Goal: Task Accomplishment & Management: Complete application form

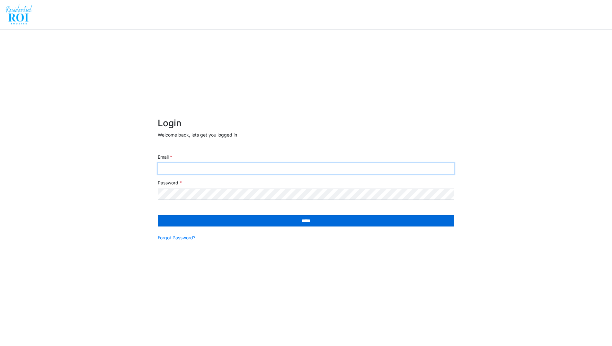
type input "**********"
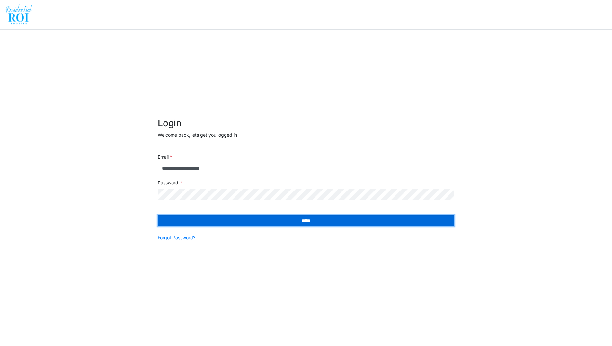
click at [239, 222] on input "*****" at bounding box center [306, 220] width 296 height 11
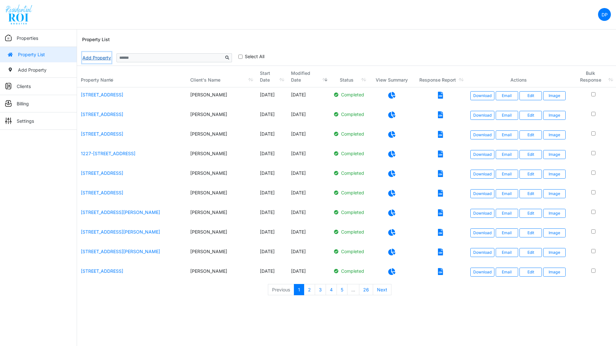
click at [99, 57] on link "Add Property" at bounding box center [96, 57] width 29 height 11
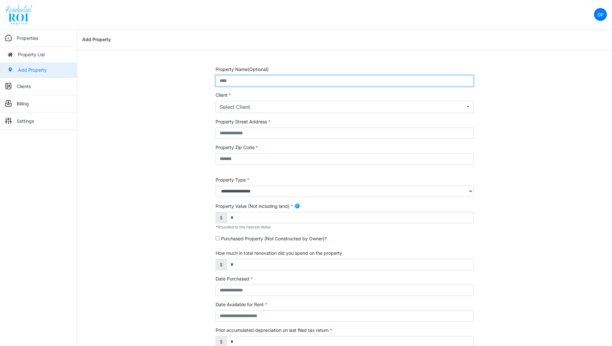
click at [249, 80] on input "text" at bounding box center [344, 80] width 258 height 11
paste input "**********"
drag, startPoint x: 314, startPoint y: 80, endPoint x: 263, endPoint y: 80, distance: 51.4
click at [263, 80] on input "**********" at bounding box center [344, 80] width 258 height 11
type input "**********"
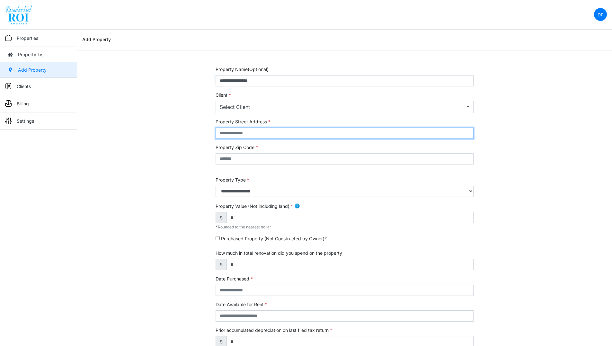
click at [251, 131] on input "text" at bounding box center [344, 132] width 258 height 11
paste input "**********"
type input "**********"
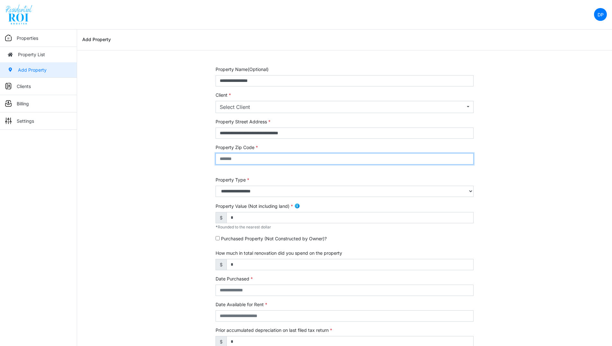
click at [239, 162] on input "text" at bounding box center [344, 158] width 258 height 11
type input "*****"
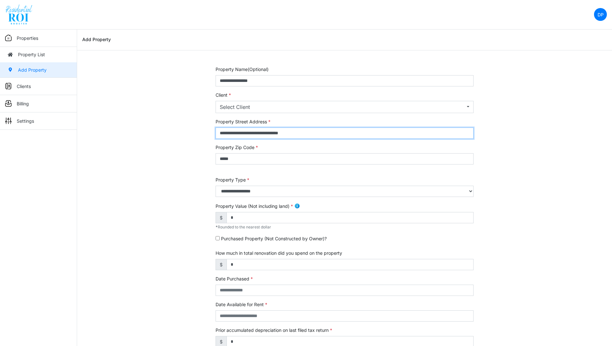
drag, startPoint x: 313, startPoint y: 132, endPoint x: 264, endPoint y: 134, distance: 49.1
click at [264, 134] on input "**********" at bounding box center [344, 132] width 258 height 11
type input "**********"
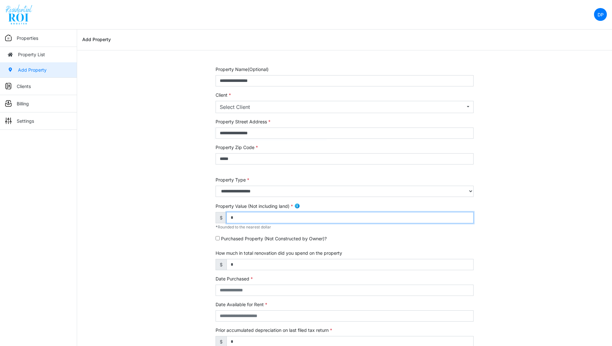
click at [250, 220] on input "*" at bounding box center [349, 217] width 247 height 11
click at [88, 204] on div "**********" at bounding box center [344, 267] width 535 height 402
click at [238, 220] on input "*******" at bounding box center [349, 217] width 247 height 11
type input "*******"
click at [119, 294] on div "**********" at bounding box center [344, 267] width 535 height 402
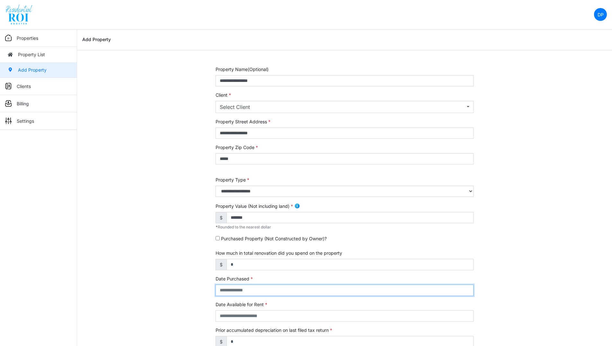
click at [263, 290] on input "text" at bounding box center [344, 289] width 258 height 11
type input "**********"
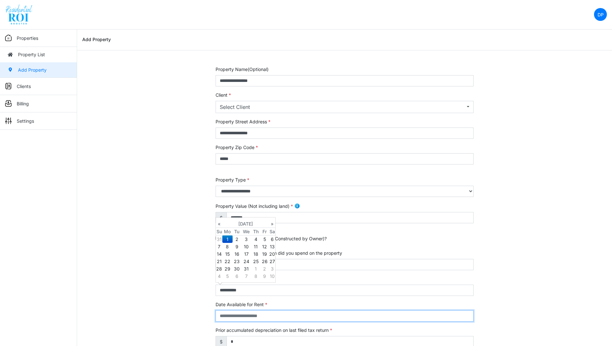
type input "**********"
select select "****"
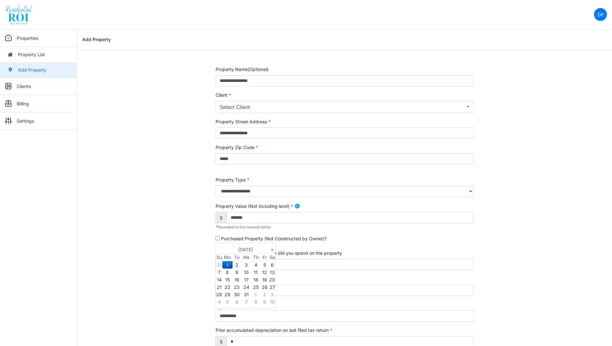
click at [143, 234] on div "**********" at bounding box center [344, 267] width 535 height 402
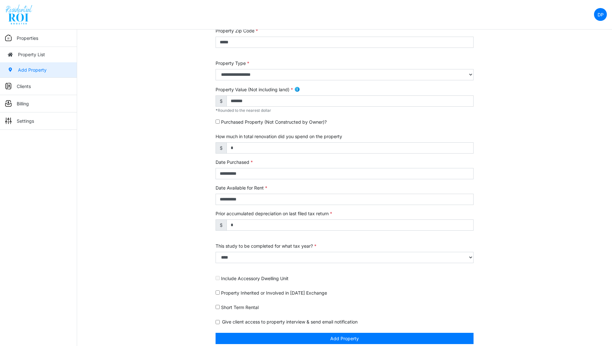
scroll to position [122, 0]
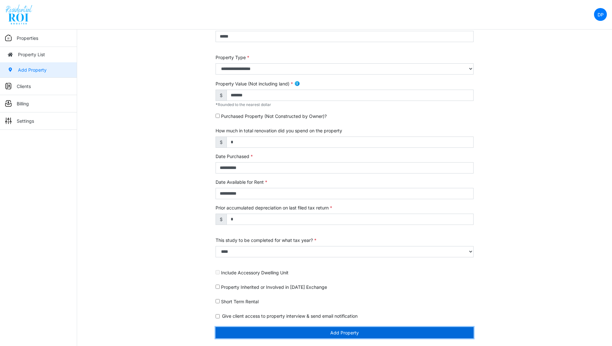
click at [380, 336] on button "Add Property" at bounding box center [344, 332] width 258 height 11
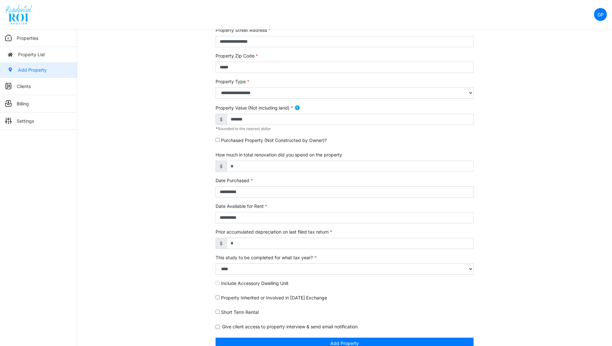
scroll to position [111, 0]
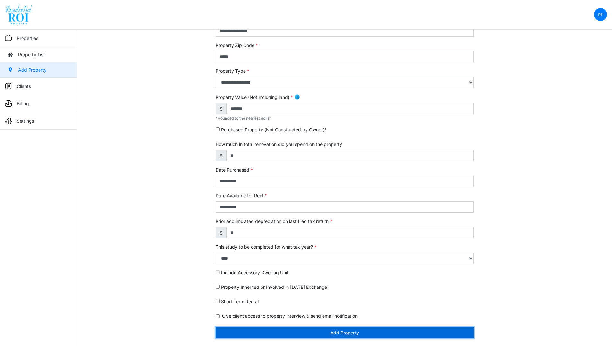
click at [373, 332] on button "Add Property" at bounding box center [344, 332] width 258 height 11
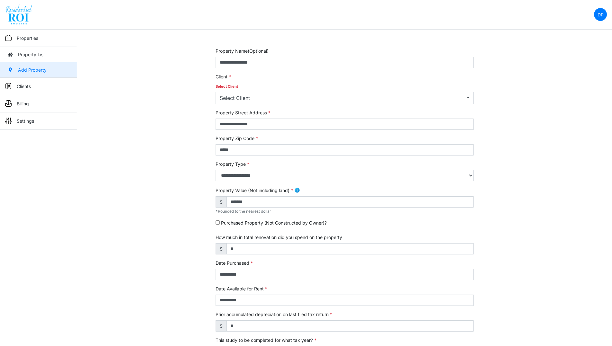
scroll to position [0, 0]
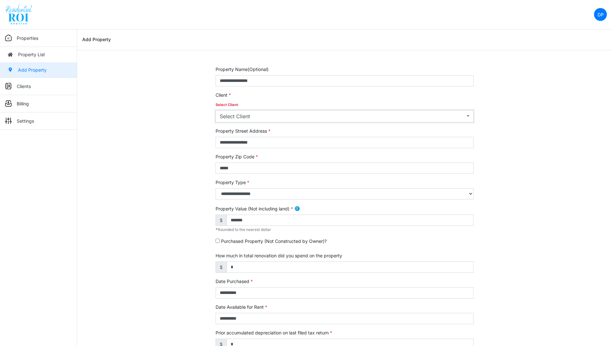
click at [392, 119] on div "Select Client" at bounding box center [342, 116] width 245 height 8
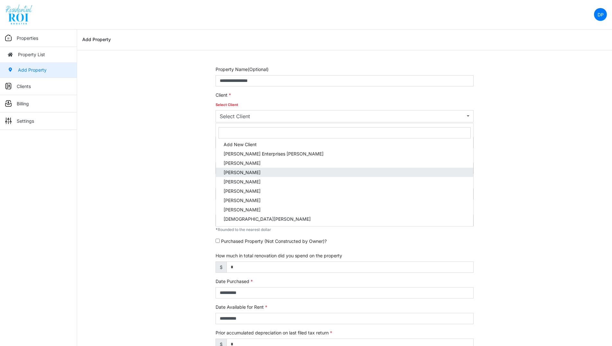
click at [245, 173] on span "Brian Hescock" at bounding box center [241, 172] width 37 height 7
select select "***"
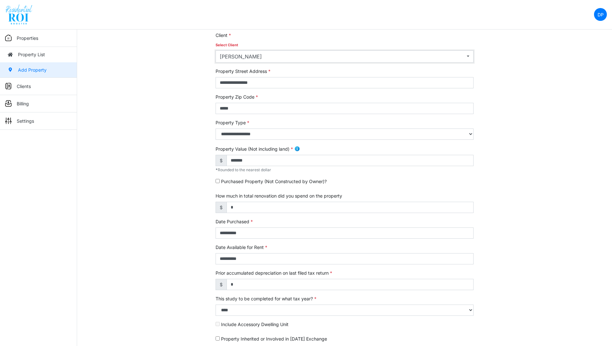
scroll to position [111, 0]
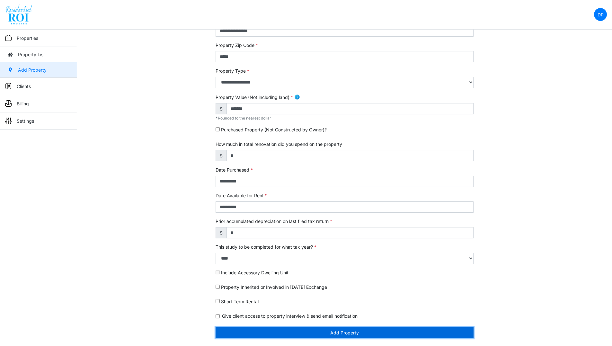
click at [398, 330] on button "Add Property" at bounding box center [344, 332] width 258 height 11
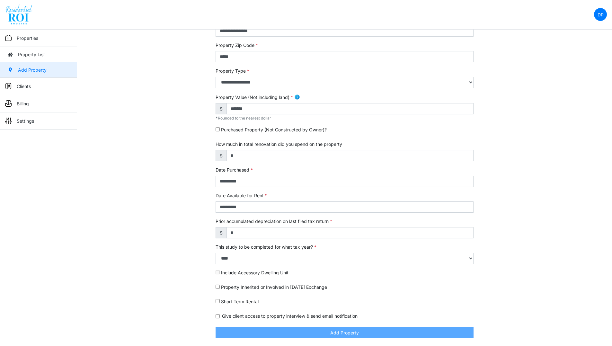
scroll to position [102, 0]
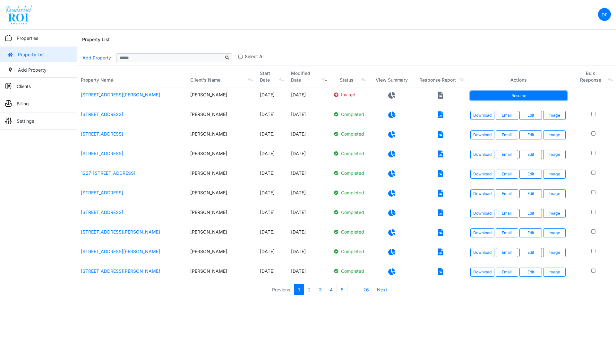
click at [528, 98] on link "Resume" at bounding box center [519, 95] width 97 height 9
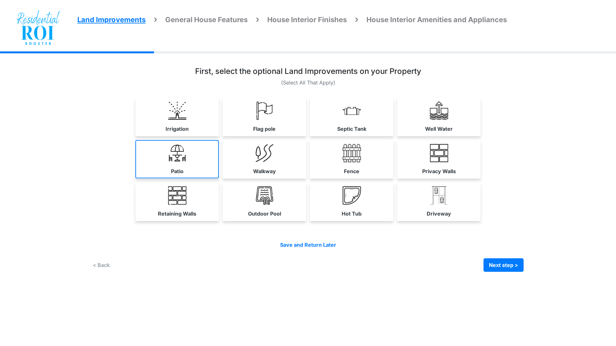
click at [192, 152] on link "Patio" at bounding box center [176, 159] width 83 height 38
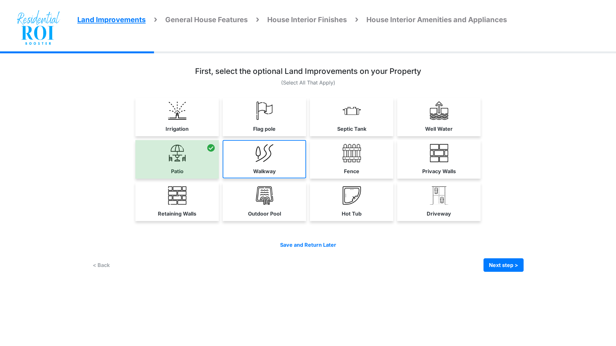
click at [264, 154] on img at bounding box center [265, 153] width 18 height 18
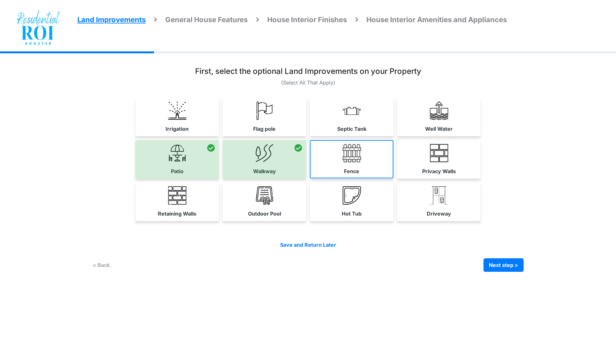
click at [346, 154] on img at bounding box center [352, 153] width 18 height 18
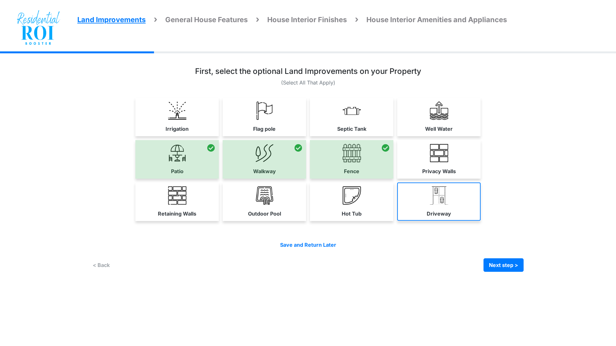
click at [436, 194] on img at bounding box center [439, 195] width 18 height 18
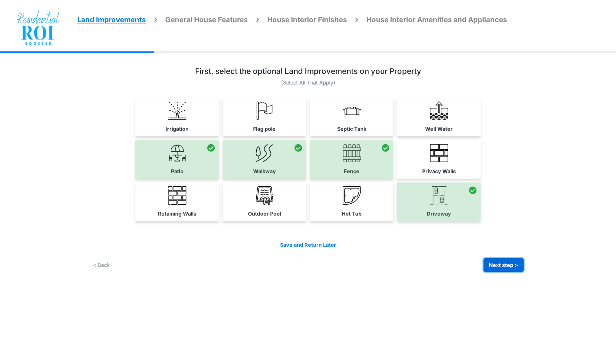
click at [495, 260] on button "Next step >" at bounding box center [504, 264] width 40 height 13
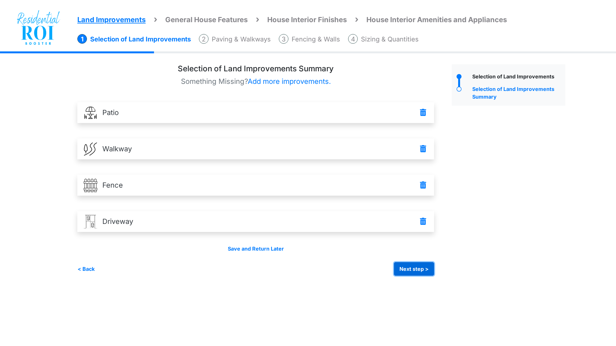
click at [404, 268] on button "Next step >" at bounding box center [414, 268] width 40 height 13
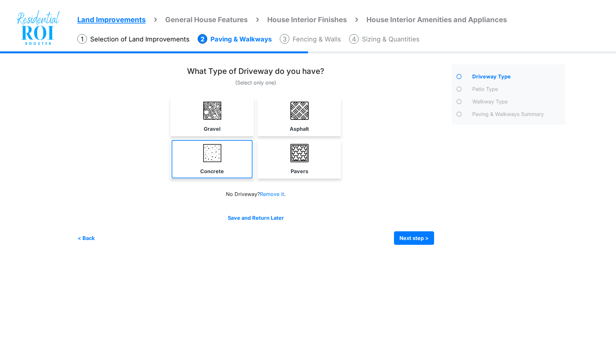
click at [209, 156] on img at bounding box center [212, 153] width 18 height 18
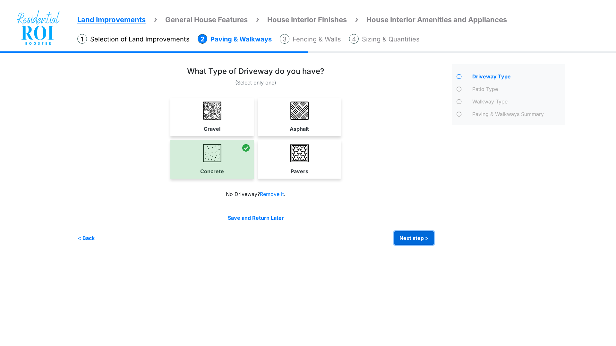
click at [405, 235] on button "Next step >" at bounding box center [414, 237] width 40 height 13
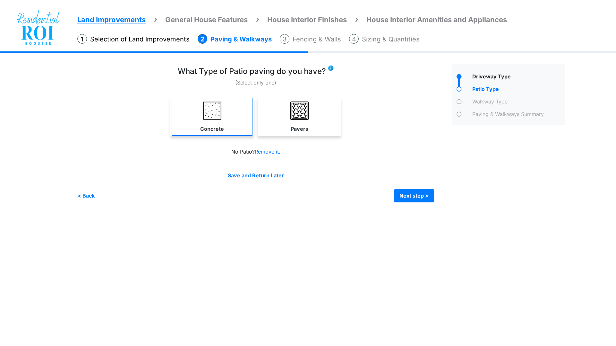
click at [223, 121] on link "Concrete" at bounding box center [212, 117] width 81 height 38
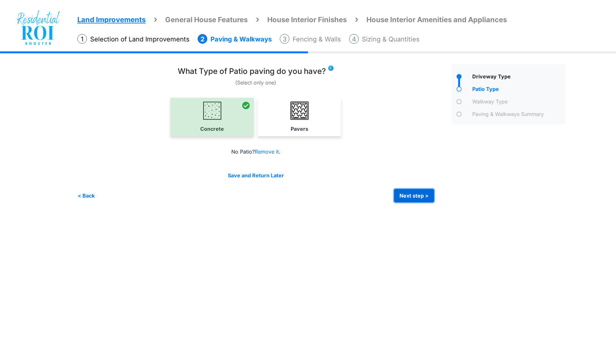
click at [415, 194] on button "Next step >" at bounding box center [414, 195] width 40 height 13
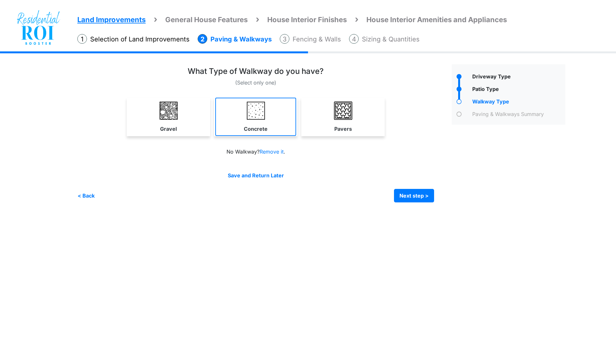
click at [248, 121] on link "Concrete" at bounding box center [255, 117] width 81 height 38
select select "*"
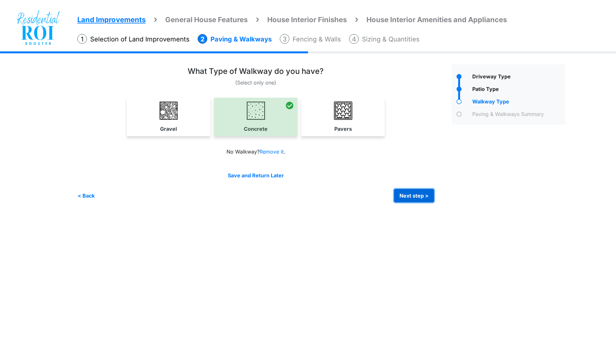
click at [408, 196] on button "Next step >" at bounding box center [414, 195] width 40 height 13
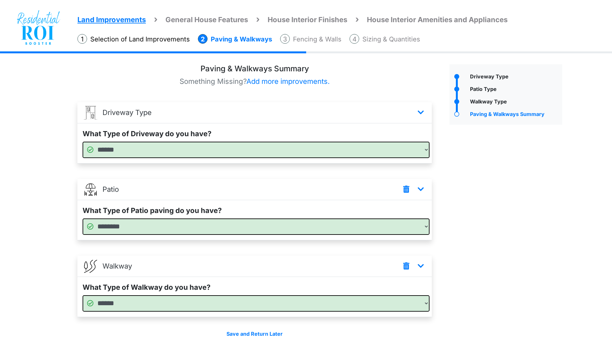
scroll to position [24, 0]
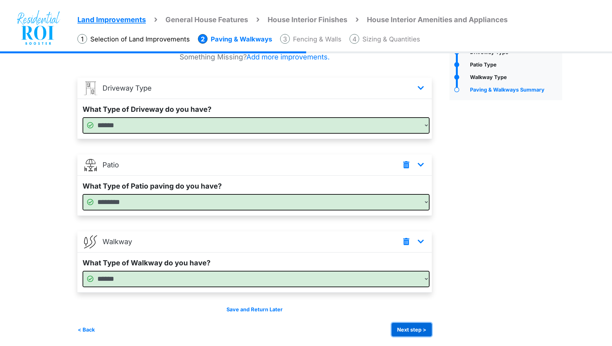
click at [421, 327] on button "Next step >" at bounding box center [411, 329] width 40 height 13
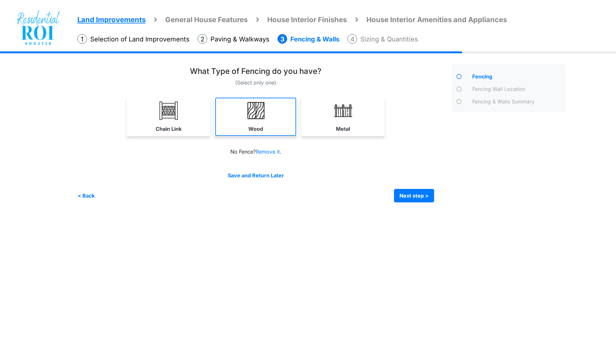
click at [255, 118] on img at bounding box center [256, 110] width 18 height 18
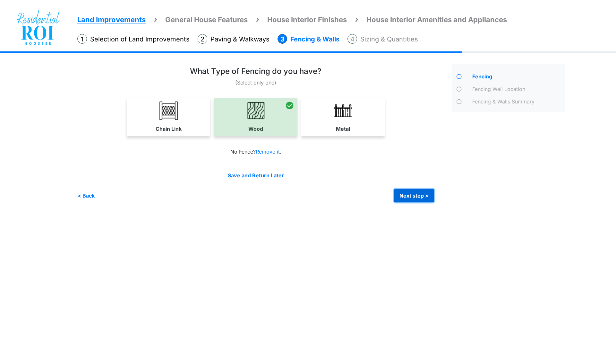
click at [420, 196] on button "Next step >" at bounding box center [414, 195] width 40 height 13
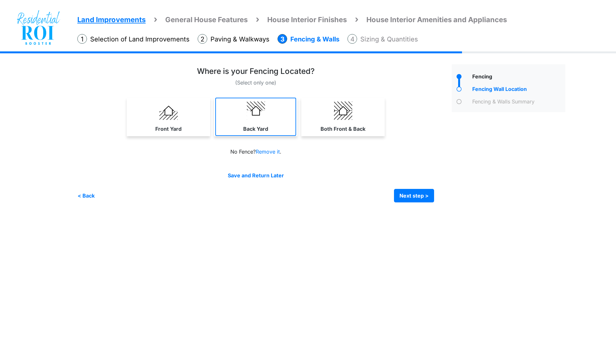
click at [258, 119] on img at bounding box center [256, 110] width 18 height 18
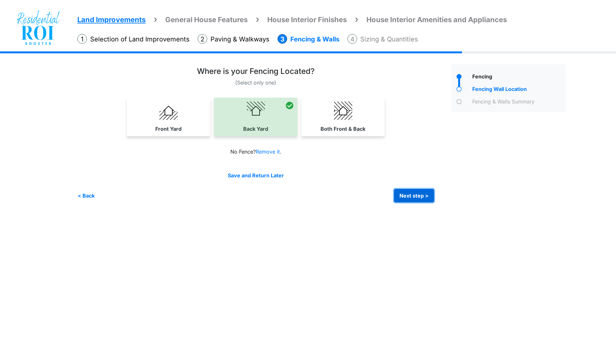
click at [409, 195] on button "Next step >" at bounding box center [414, 195] width 40 height 13
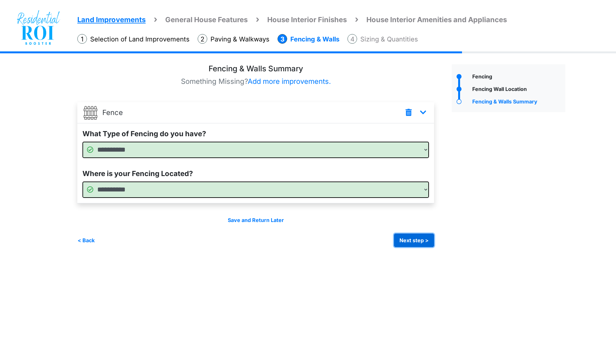
click at [404, 242] on button "Next step >" at bounding box center [414, 239] width 40 height 13
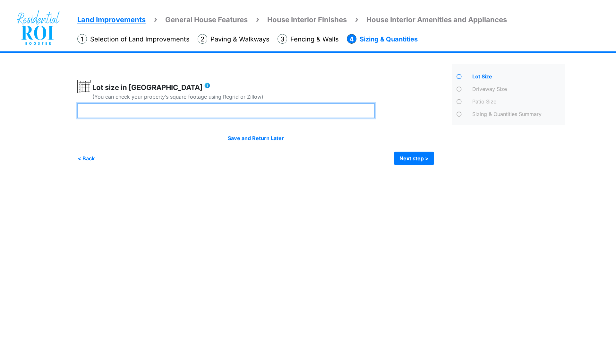
click at [266, 111] on input "number" at bounding box center [226, 110] width 298 height 15
type input "***"
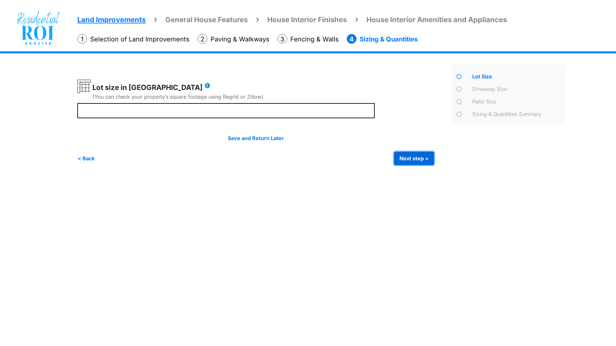
click at [414, 160] on button "Next step >" at bounding box center [414, 158] width 40 height 13
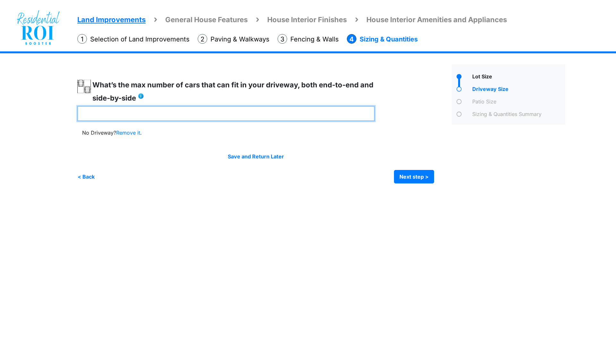
click at [196, 108] on input "number" at bounding box center [226, 113] width 298 height 15
type input "*"
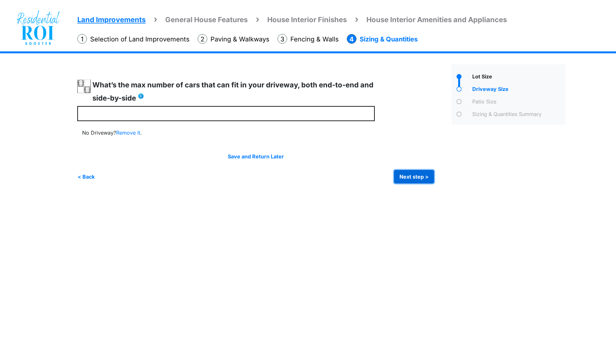
click at [424, 173] on button "Next step >" at bounding box center [414, 176] width 40 height 13
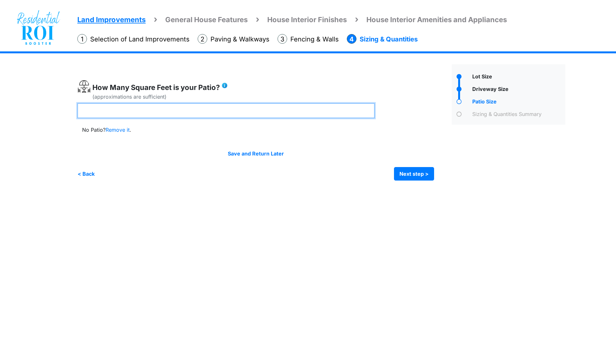
click at [252, 108] on input "number" at bounding box center [226, 110] width 298 height 15
type input "*"
type input "***"
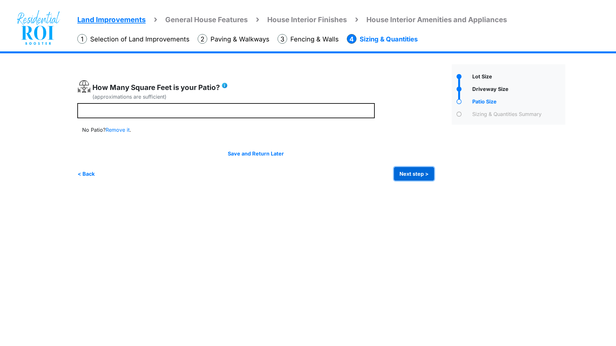
type input "***"
click at [408, 173] on button "Next step >" at bounding box center [414, 173] width 40 height 13
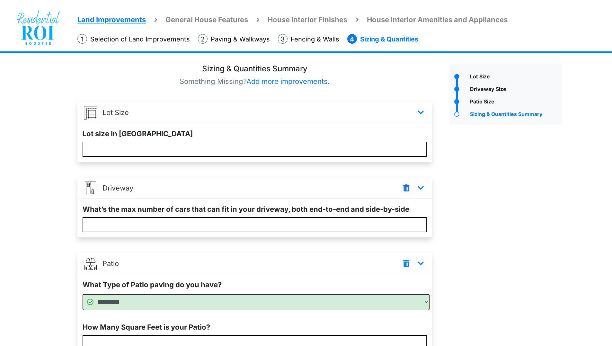
scroll to position [63, 0]
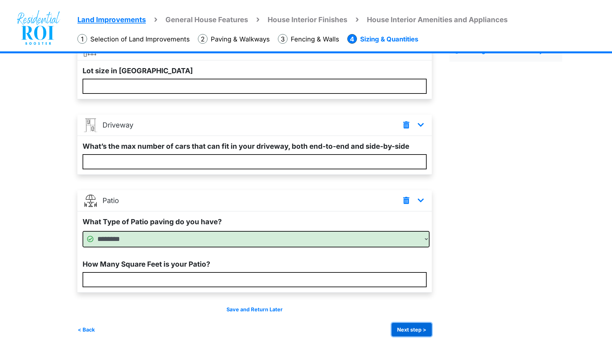
click at [413, 330] on button "Next step >" at bounding box center [411, 329] width 40 height 13
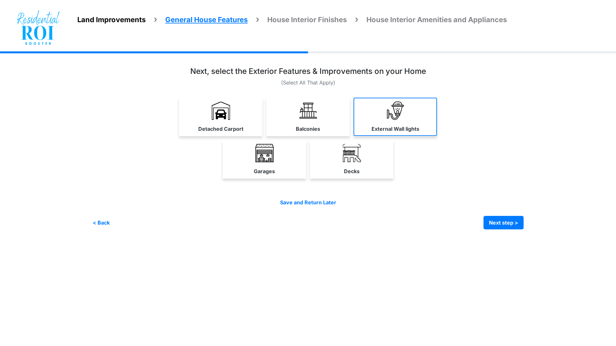
click at [388, 116] on img at bounding box center [396, 110] width 18 height 18
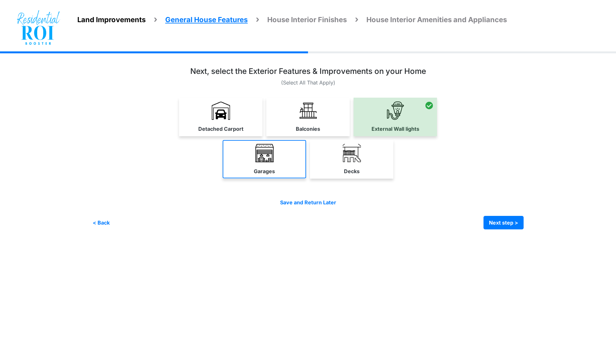
click at [281, 154] on link "Garages" at bounding box center [264, 159] width 83 height 38
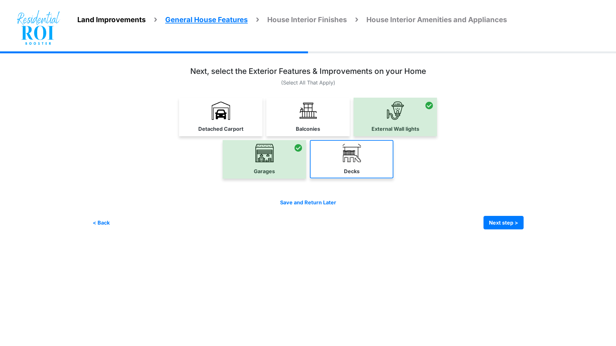
click at [348, 170] on label "Decks" at bounding box center [352, 171] width 16 height 8
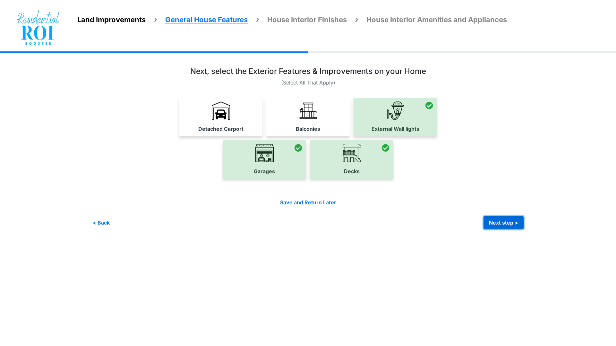
click at [509, 220] on button "Next step >" at bounding box center [504, 222] width 40 height 13
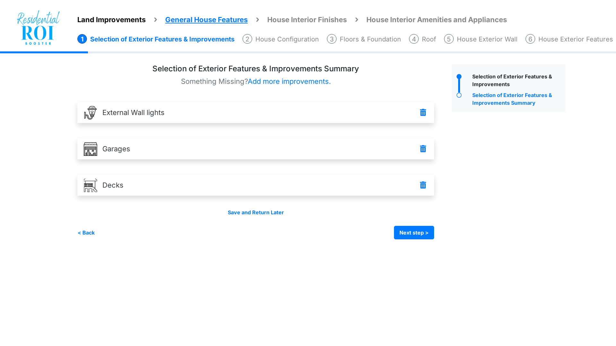
click at [400, 222] on div "Save and Return Later < Back Next step > Save and submit" at bounding box center [255, 223] width 357 height 31
click at [403, 227] on button "Next step >" at bounding box center [414, 232] width 40 height 13
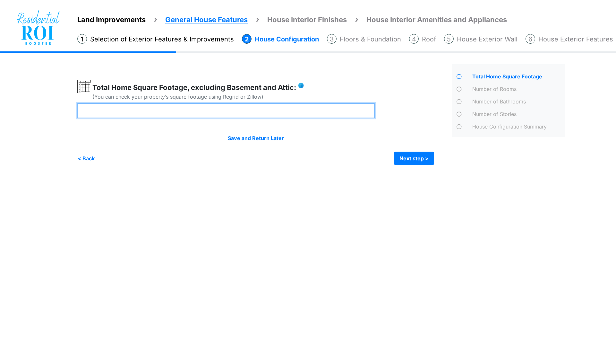
click at [255, 113] on input "number" at bounding box center [226, 110] width 298 height 15
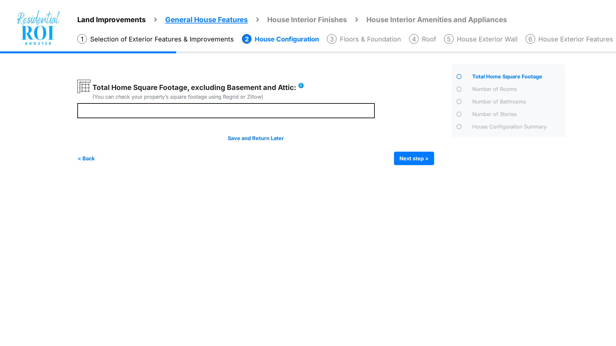
click at [94, 175] on html "Land Improvements General House Features House Interior Finishes House Interior…" at bounding box center [308, 87] width 616 height 175
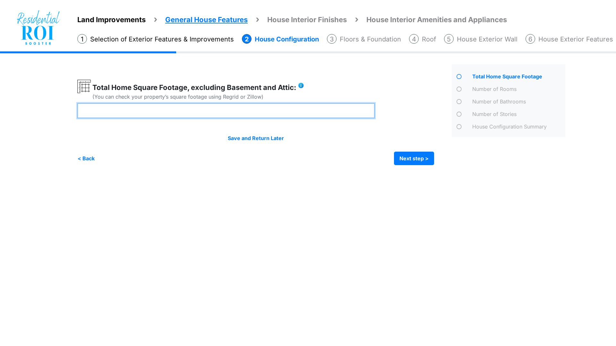
click at [121, 110] on input "****" at bounding box center [226, 110] width 298 height 15
type input "****"
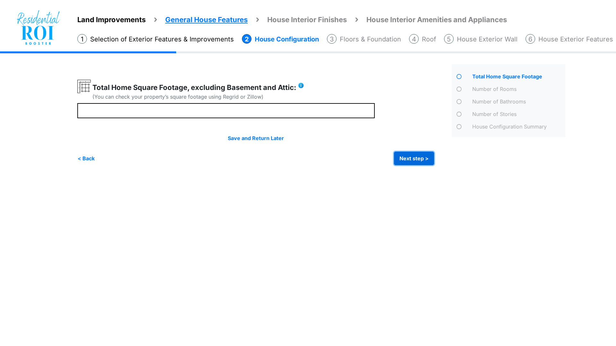
click at [409, 159] on button "Next step >" at bounding box center [414, 158] width 40 height 13
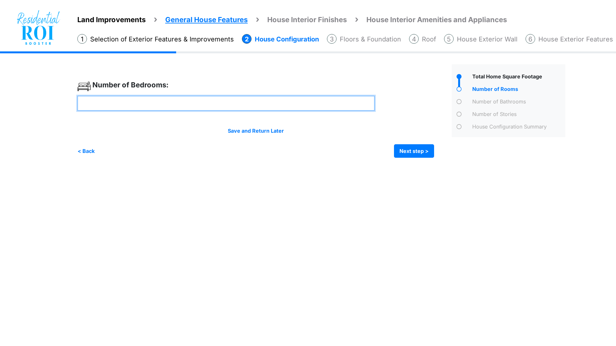
click at [287, 104] on input "number" at bounding box center [226, 103] width 298 height 15
type input "*"
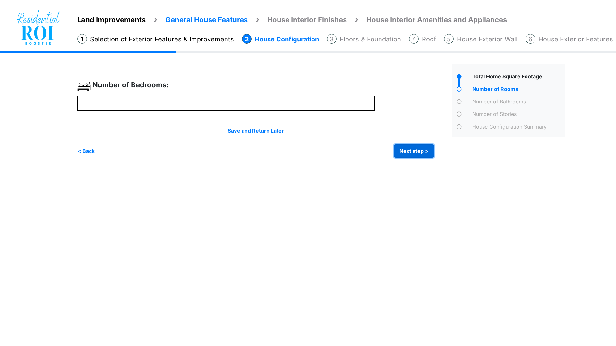
click at [401, 147] on button "Next step >" at bounding box center [414, 150] width 40 height 13
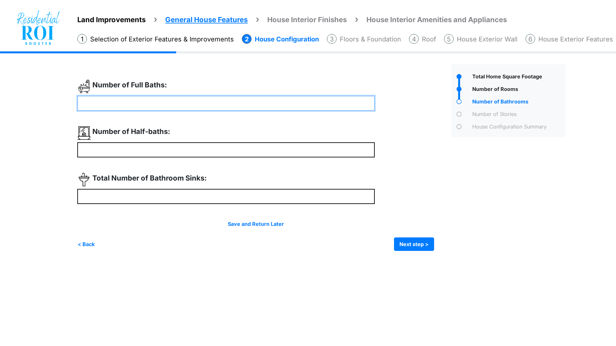
click at [194, 102] on input "number" at bounding box center [226, 103] width 298 height 15
type input "*"
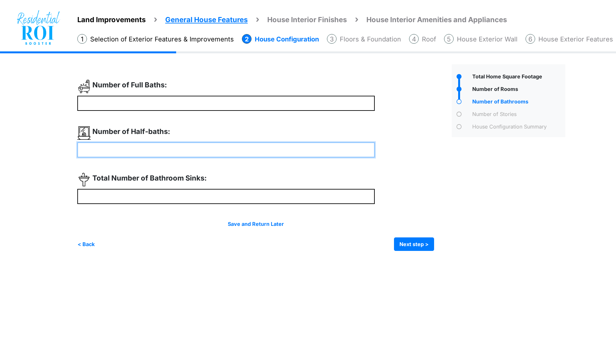
click at [160, 152] on input "number" at bounding box center [226, 149] width 298 height 15
type input "*"
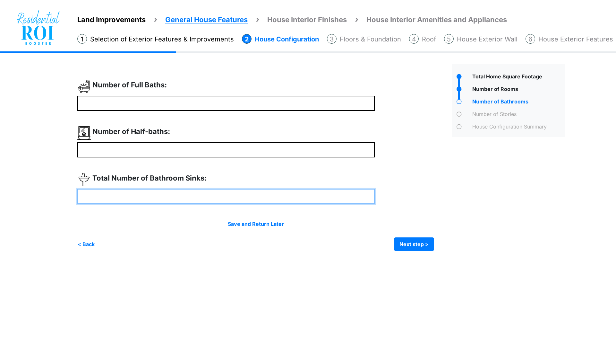
click at [158, 196] on input "number" at bounding box center [226, 196] width 298 height 15
type input "*"
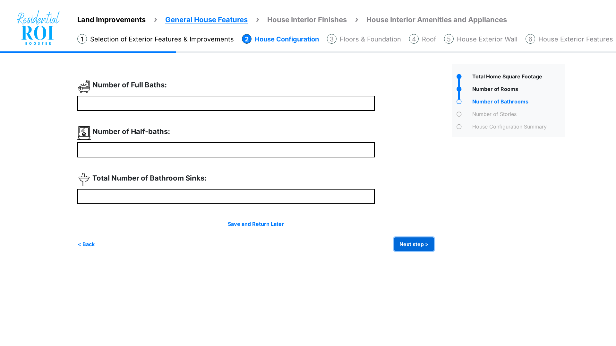
click at [411, 240] on button "Next step >" at bounding box center [414, 243] width 40 height 13
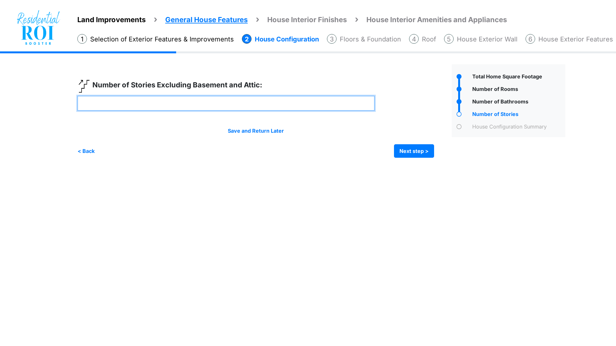
click at [241, 106] on input "number" at bounding box center [226, 103] width 298 height 15
type input "*"
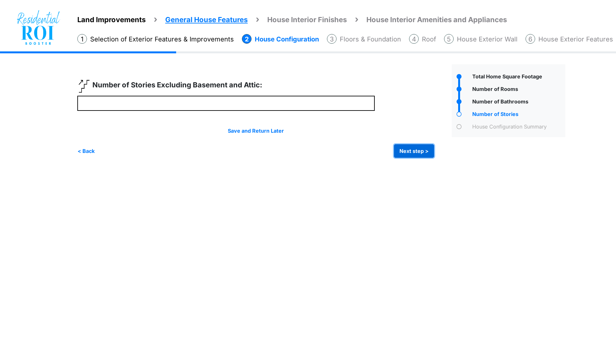
type input "*"
click at [414, 149] on button "Next step >" at bounding box center [414, 150] width 40 height 13
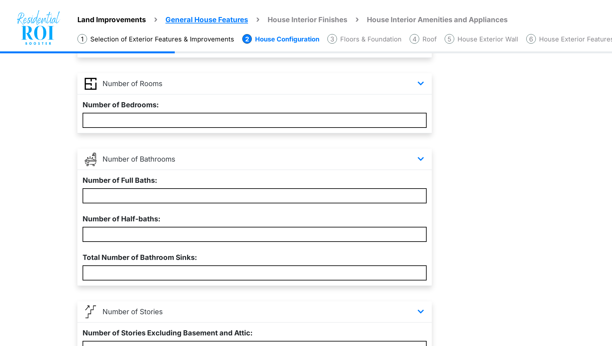
scroll to position [173, 0]
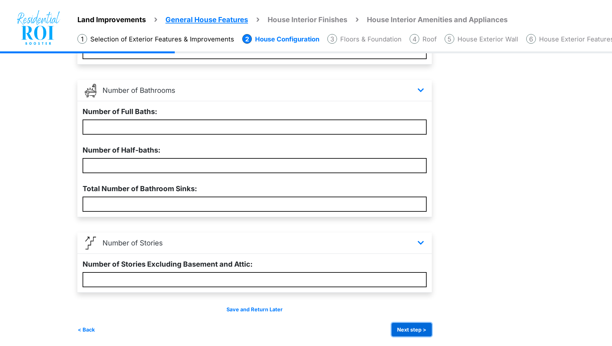
click at [416, 330] on button "Next step >" at bounding box center [411, 329] width 40 height 13
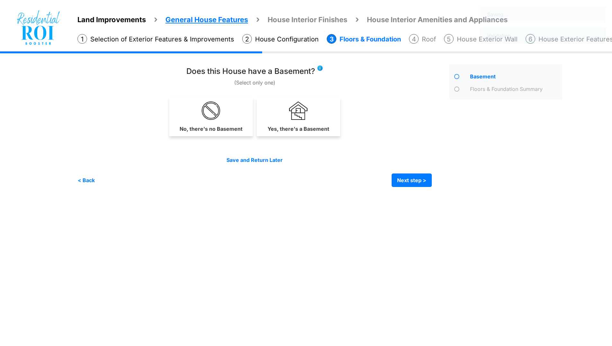
scroll to position [0, 0]
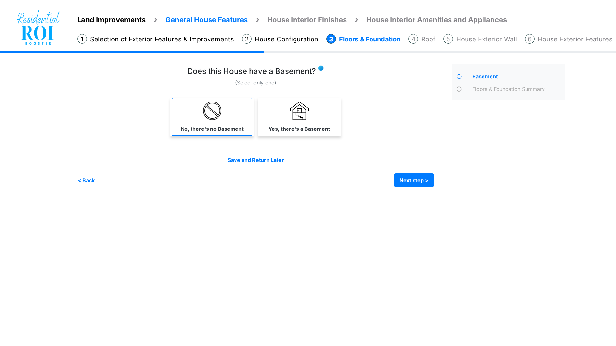
click at [227, 118] on link "No, there's no Basement" at bounding box center [212, 117] width 81 height 38
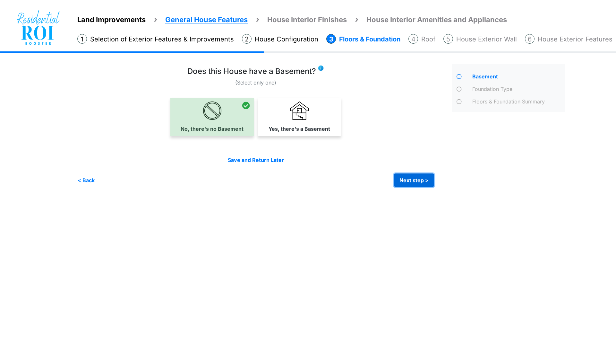
click at [405, 177] on button "Next step >" at bounding box center [414, 179] width 40 height 13
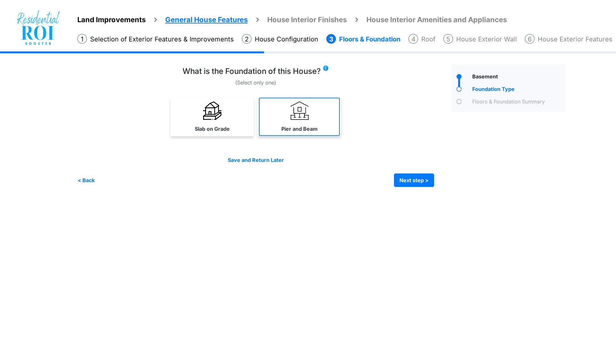
click at [303, 114] on img at bounding box center [300, 110] width 18 height 18
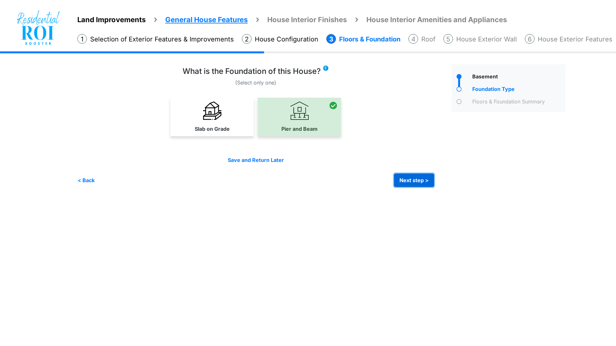
click at [409, 179] on button "Next step >" at bounding box center [414, 179] width 40 height 13
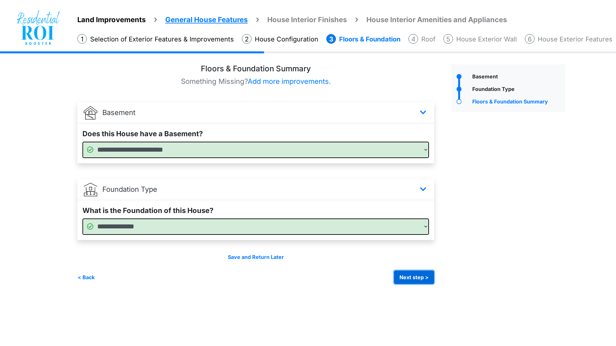
click at [414, 277] on button "Next step >" at bounding box center [414, 276] width 40 height 13
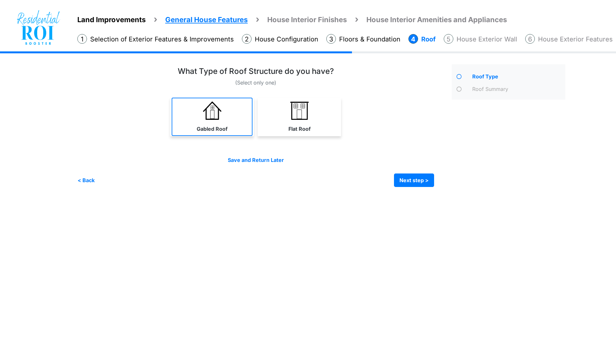
click at [221, 109] on img at bounding box center [212, 110] width 18 height 18
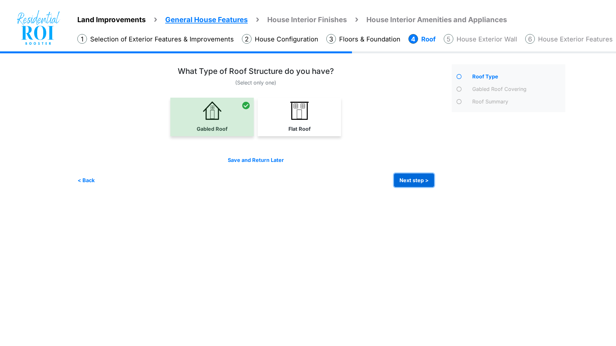
click at [405, 178] on button "Next step >" at bounding box center [414, 179] width 40 height 13
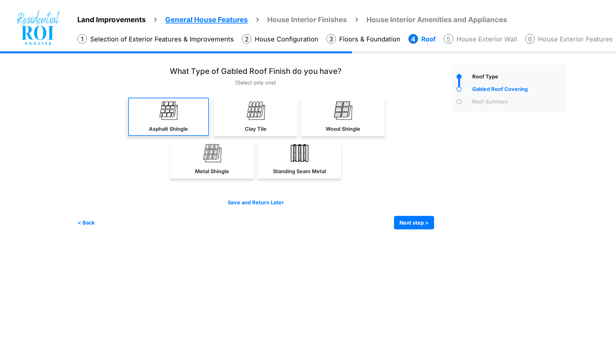
click at [196, 112] on link "Asphalt Shingle" at bounding box center [168, 117] width 81 height 38
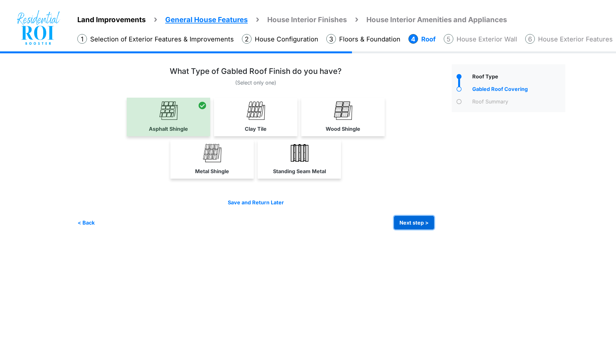
click at [402, 216] on button "Next step >" at bounding box center [414, 222] width 40 height 13
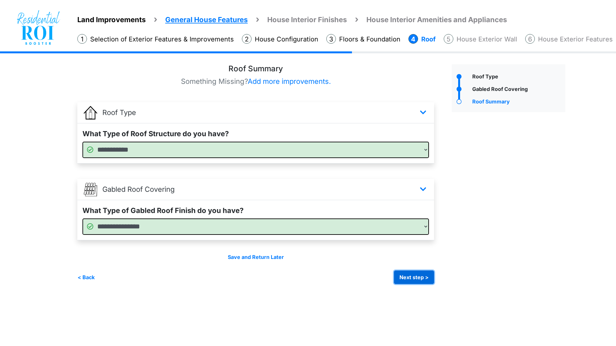
click at [419, 275] on button "Next step >" at bounding box center [414, 276] width 40 height 13
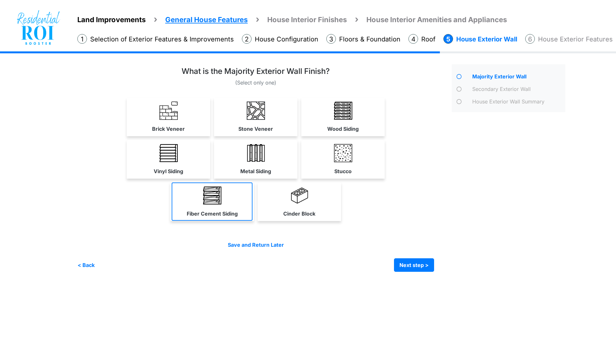
click at [225, 196] on link "Fiber Cement Siding" at bounding box center [212, 201] width 81 height 38
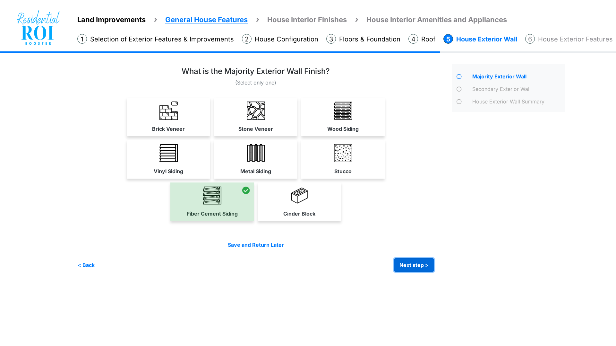
click at [416, 264] on button "Next step >" at bounding box center [414, 264] width 40 height 13
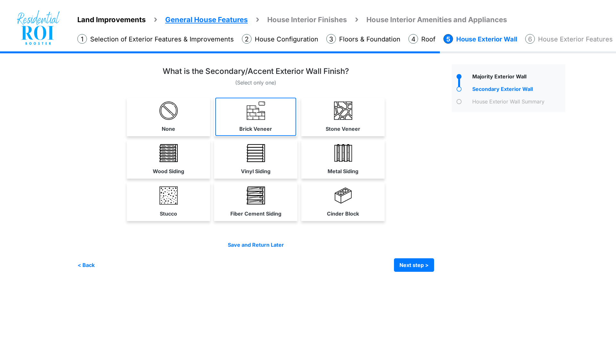
click at [242, 115] on link "Brick Veneer" at bounding box center [255, 117] width 81 height 38
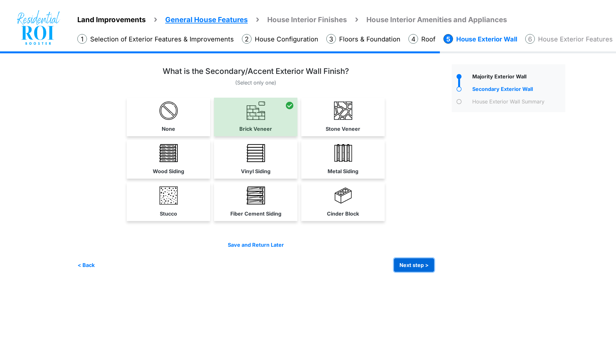
click at [408, 268] on button "Next step >" at bounding box center [414, 264] width 40 height 13
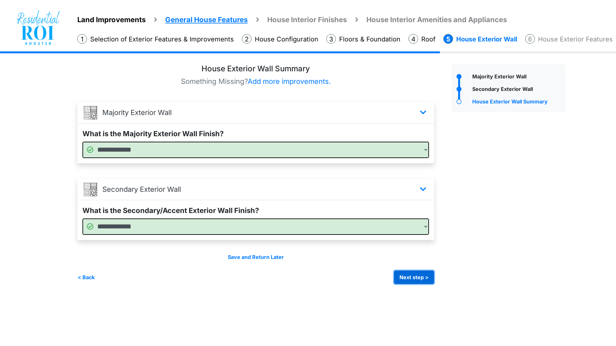
click at [410, 277] on button "Next step >" at bounding box center [414, 276] width 40 height 13
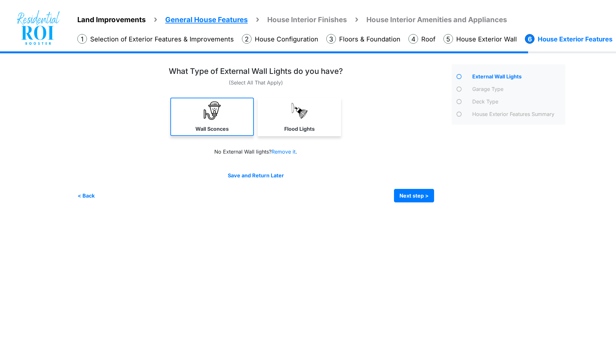
click at [231, 106] on link "Wall Sconces" at bounding box center [211, 117] width 83 height 38
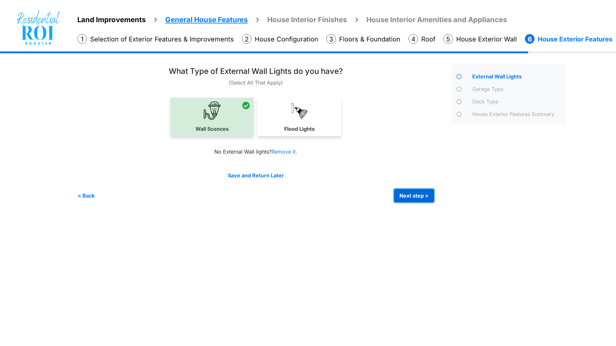
click at [416, 197] on button "Next step >" at bounding box center [414, 195] width 40 height 13
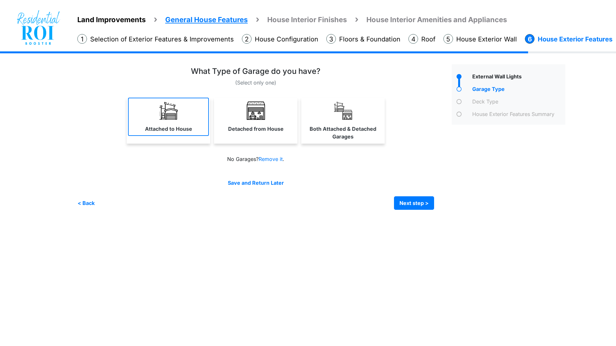
click at [172, 113] on img at bounding box center [169, 110] width 18 height 18
select select "*"
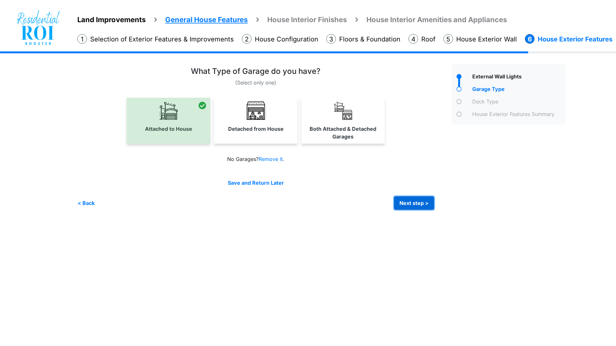
click at [413, 200] on button "Next step >" at bounding box center [414, 202] width 40 height 13
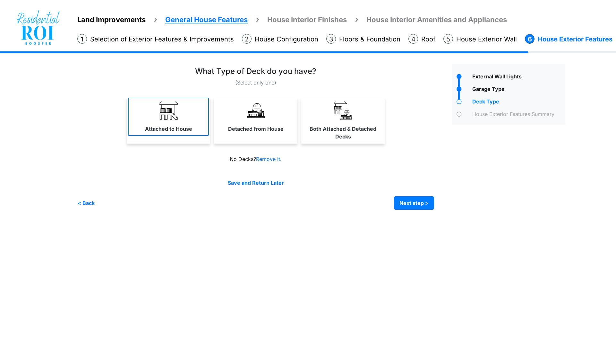
click at [164, 118] on img at bounding box center [169, 110] width 18 height 18
select select "*"
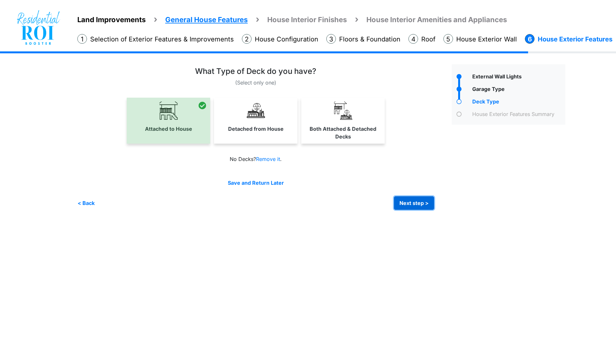
click at [409, 199] on button "Next step >" at bounding box center [414, 202] width 40 height 13
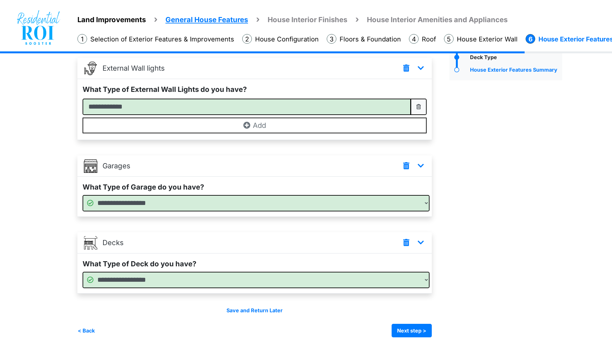
scroll to position [45, 0]
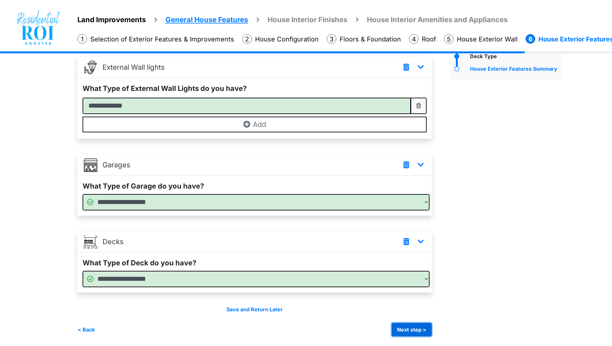
click at [414, 326] on button "Next step >" at bounding box center [411, 329] width 40 height 13
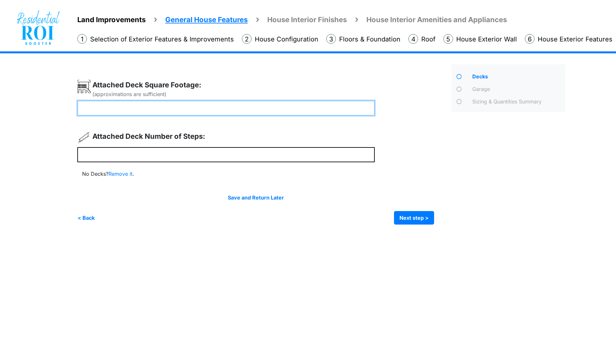
click at [237, 108] on input "number" at bounding box center [226, 107] width 298 height 15
type input "***"
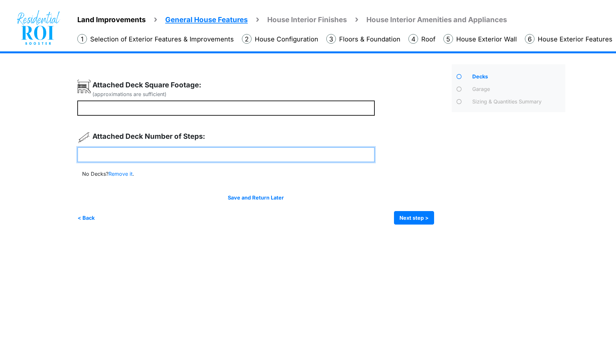
click at [219, 154] on input "number" at bounding box center [226, 154] width 298 height 15
type input "*"
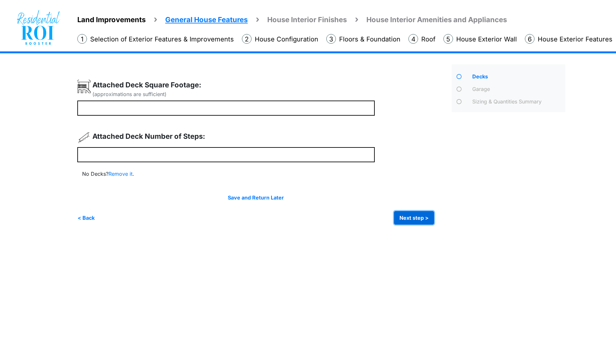
click at [415, 214] on button "Next step >" at bounding box center [414, 217] width 40 height 13
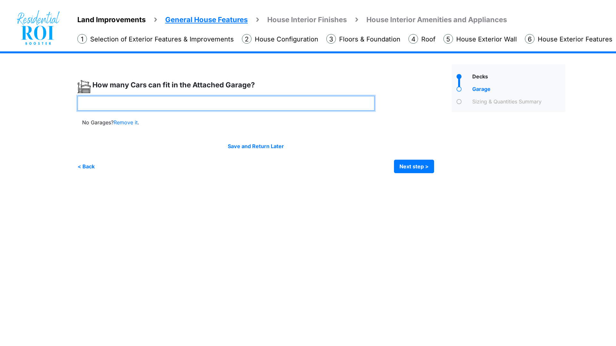
click at [250, 103] on input "number" at bounding box center [226, 103] width 298 height 15
type input "*"
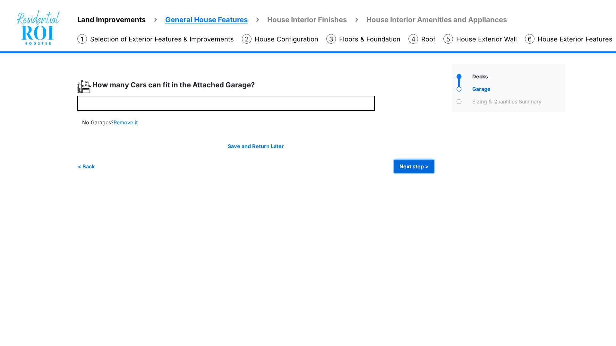
click at [419, 165] on button "Next step >" at bounding box center [414, 166] width 40 height 13
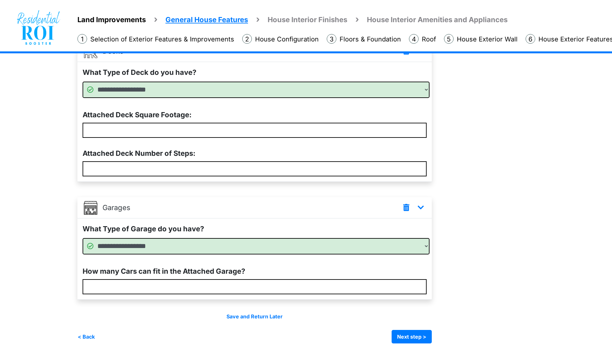
scroll to position [68, 0]
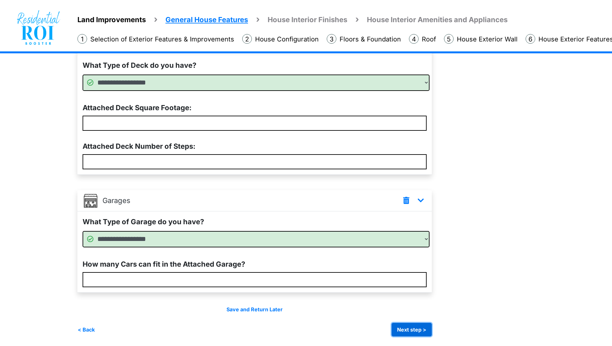
click at [413, 329] on button "Next step >" at bounding box center [411, 329] width 40 height 13
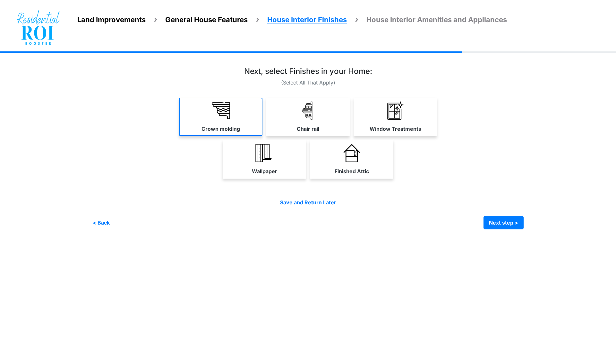
click at [228, 117] on img at bounding box center [221, 110] width 18 height 18
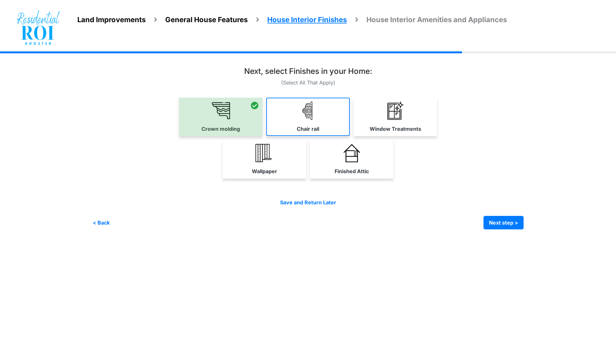
click at [316, 111] on img at bounding box center [308, 110] width 18 height 18
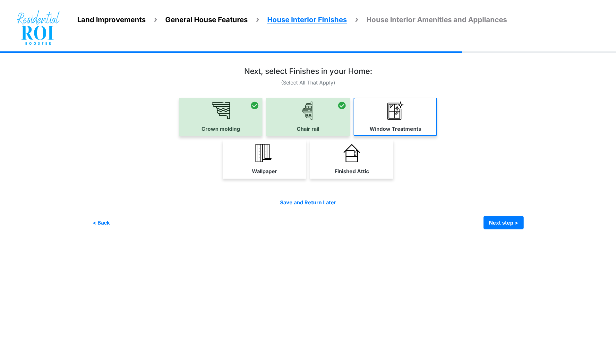
click at [402, 115] on img at bounding box center [396, 110] width 18 height 18
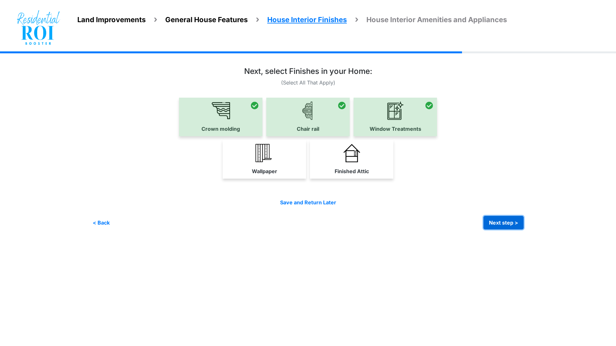
click at [493, 222] on button "Next step >" at bounding box center [504, 222] width 40 height 13
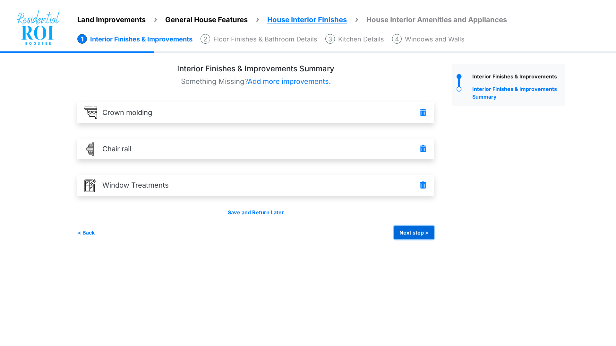
click at [414, 233] on button "Next step >" at bounding box center [414, 232] width 40 height 13
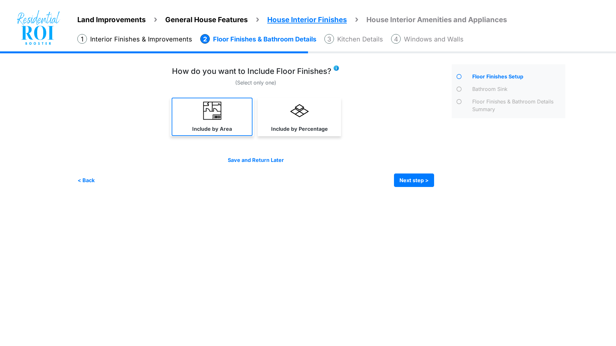
click at [218, 129] on label "Include by Area" at bounding box center [212, 129] width 40 height 8
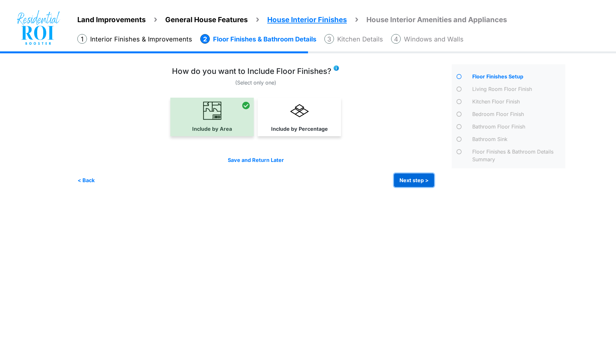
click at [407, 180] on button "Next step >" at bounding box center [414, 179] width 40 height 13
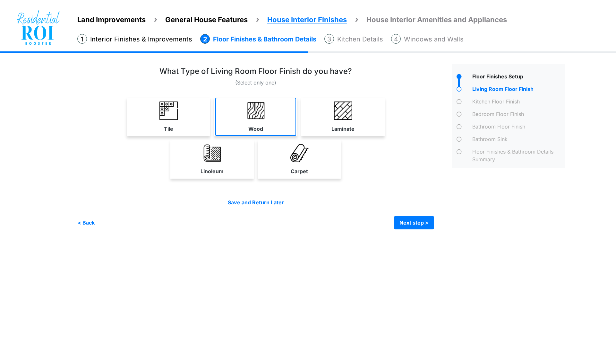
click at [257, 124] on link "Wood" at bounding box center [255, 117] width 81 height 38
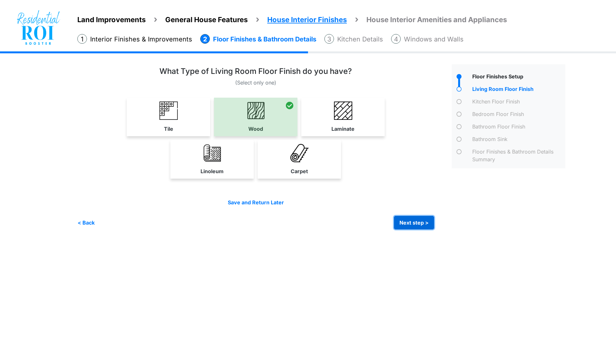
click at [406, 222] on button "Next step >" at bounding box center [414, 222] width 40 height 13
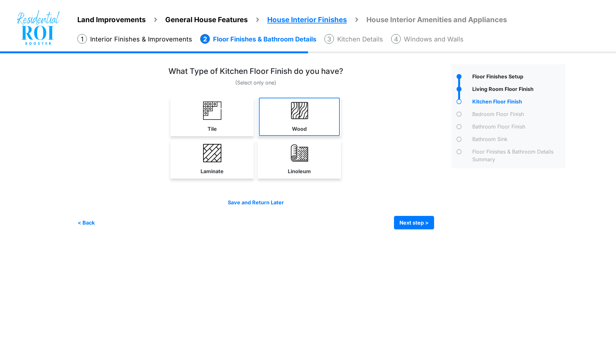
click at [294, 126] on label "Wood" at bounding box center [299, 129] width 15 height 8
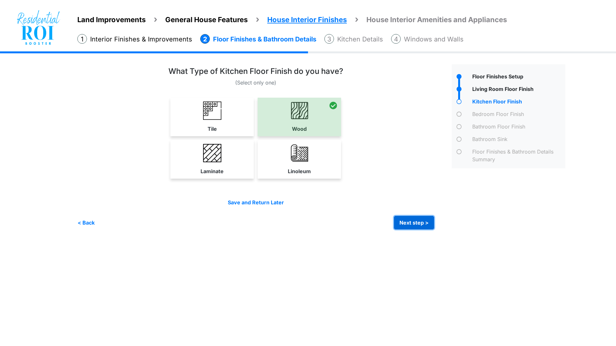
click at [408, 222] on button "Next step >" at bounding box center [414, 222] width 40 height 13
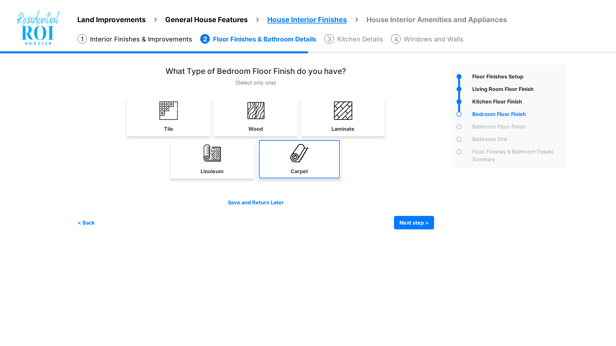
click at [301, 157] on img at bounding box center [300, 153] width 18 height 18
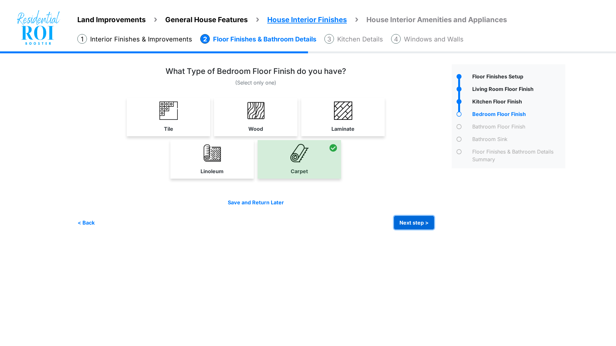
click at [419, 223] on button "Next step >" at bounding box center [414, 222] width 40 height 13
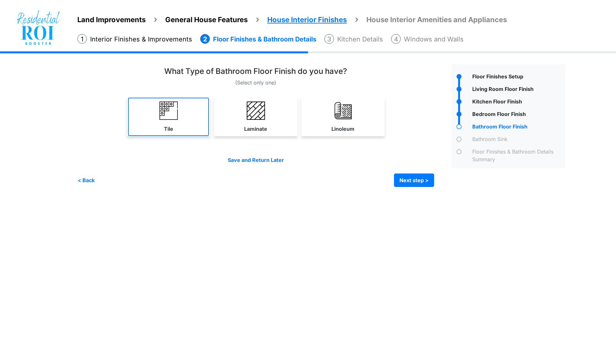
click at [172, 112] on img at bounding box center [169, 110] width 18 height 18
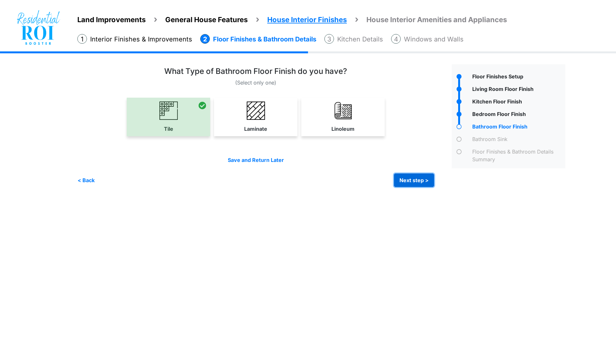
click at [405, 177] on button "Next step >" at bounding box center [414, 179] width 40 height 13
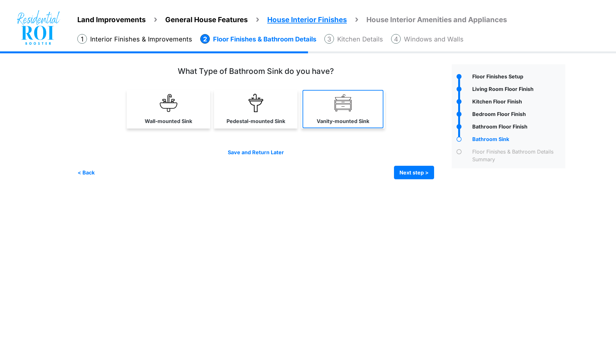
click at [332, 115] on link "Vanity-mounted Sink" at bounding box center [343, 109] width 81 height 38
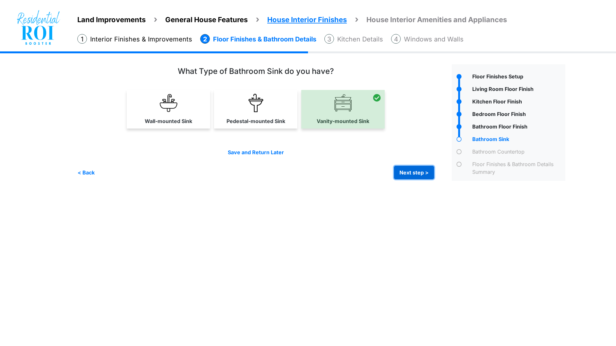
click at [407, 172] on button "Next step >" at bounding box center [414, 172] width 40 height 13
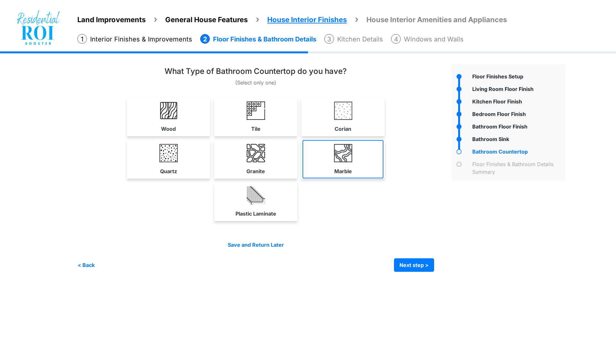
click at [328, 147] on link "Marble" at bounding box center [343, 159] width 81 height 38
select select "*"
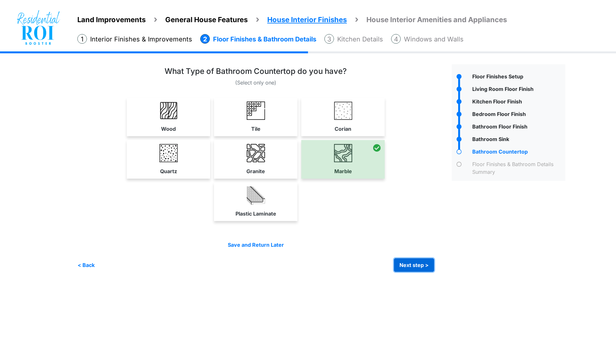
click at [410, 265] on button "Next step >" at bounding box center [414, 264] width 40 height 13
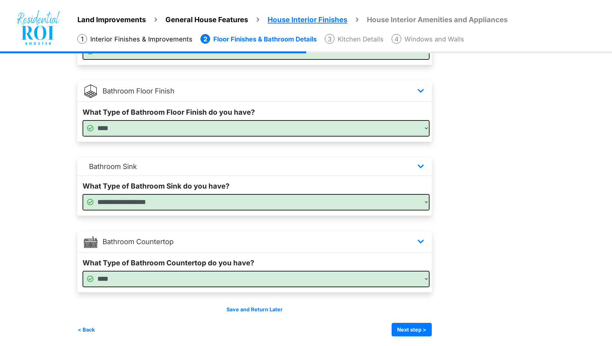
scroll to position [328, 0]
click at [421, 325] on button "Next step >" at bounding box center [411, 329] width 40 height 13
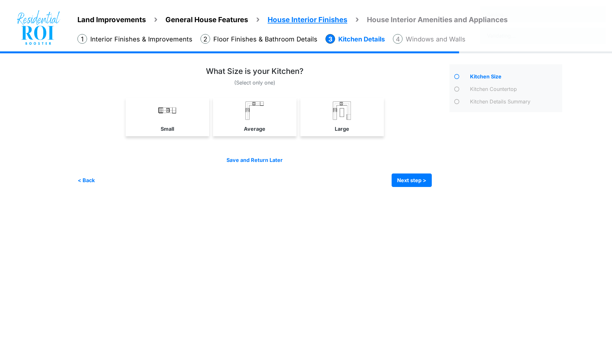
scroll to position [0, 0]
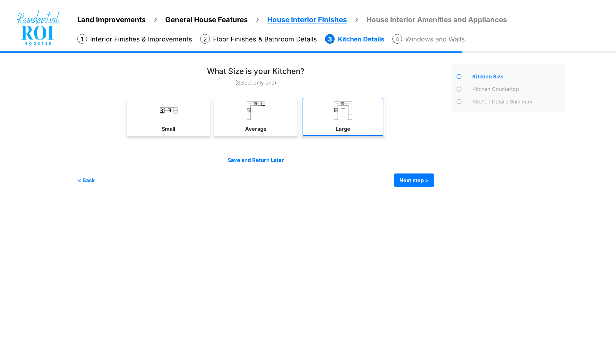
click at [350, 118] on img at bounding box center [343, 110] width 18 height 18
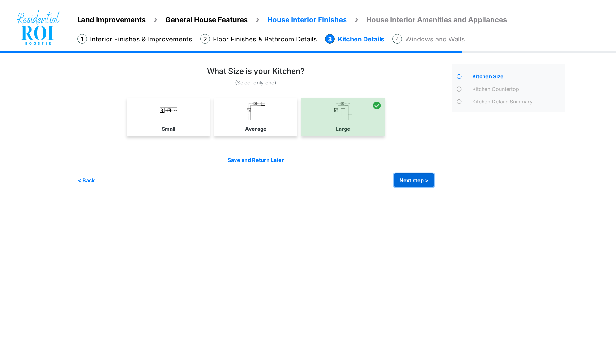
click at [410, 181] on button "Next step >" at bounding box center [414, 179] width 40 height 13
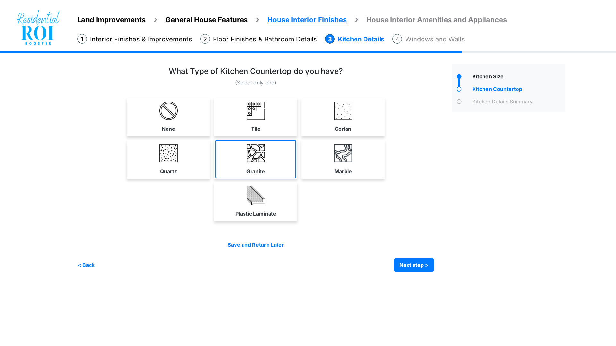
click at [254, 161] on img at bounding box center [256, 153] width 18 height 18
select select "*"
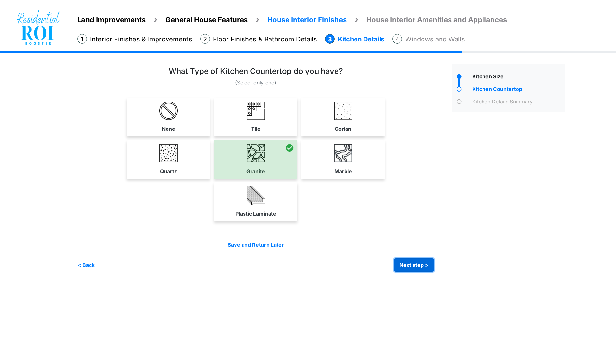
click at [406, 264] on button "Next step >" at bounding box center [414, 264] width 40 height 13
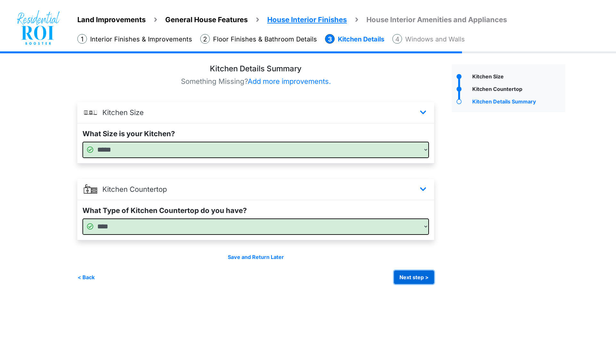
click at [415, 279] on button "Next step >" at bounding box center [414, 276] width 40 height 13
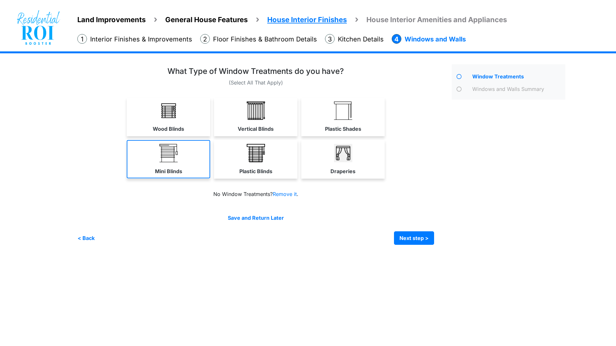
click at [169, 153] on img at bounding box center [169, 153] width 18 height 18
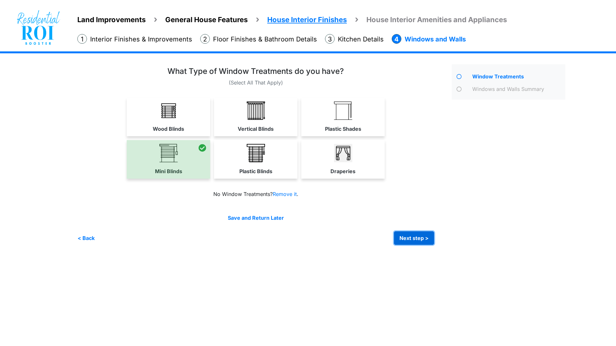
click at [425, 237] on button "Next step >" at bounding box center [414, 237] width 40 height 13
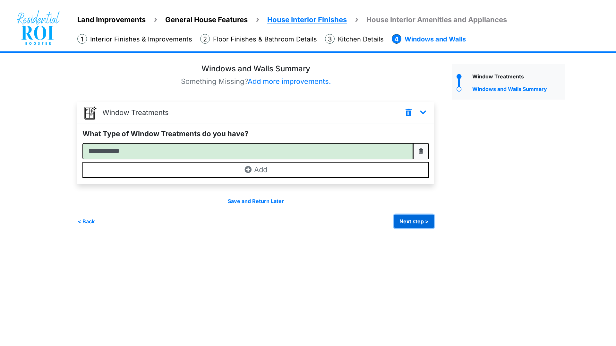
click at [413, 218] on button "Next step >" at bounding box center [414, 220] width 40 height 13
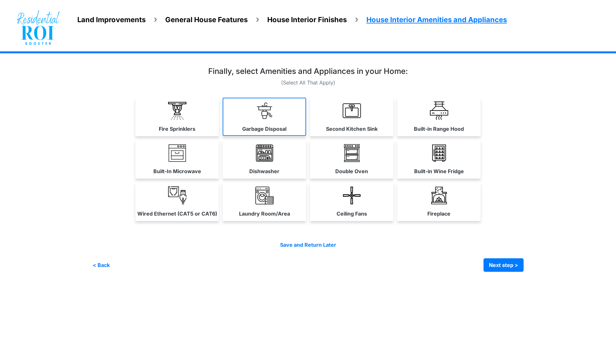
click at [246, 114] on link "Garbage Disposal" at bounding box center [264, 117] width 83 height 38
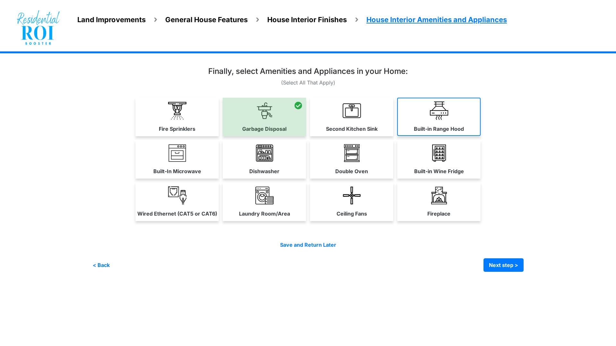
click at [432, 115] on img at bounding box center [439, 110] width 18 height 18
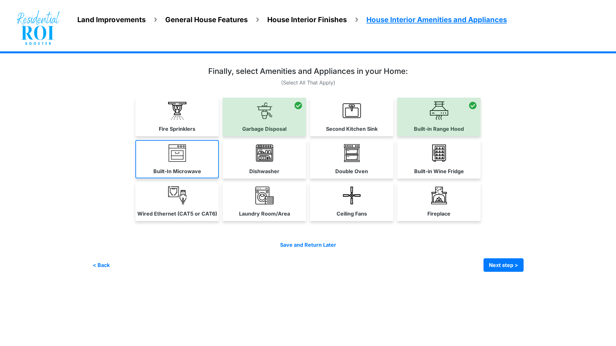
click at [194, 155] on link "Built-In Microwave" at bounding box center [176, 159] width 83 height 38
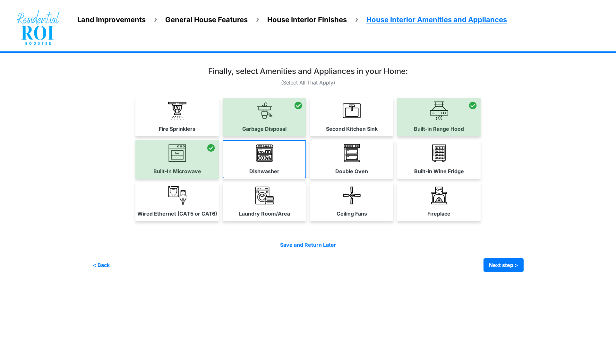
click at [252, 158] on link "Dishwasher" at bounding box center [264, 159] width 83 height 38
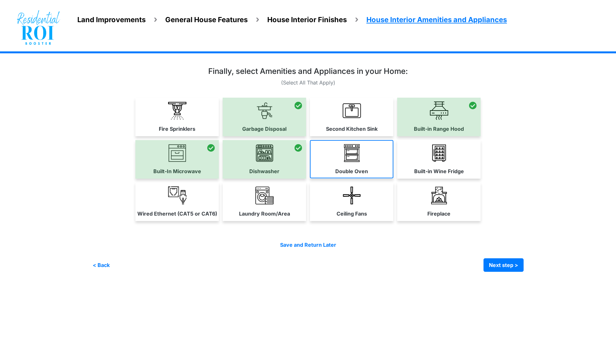
click at [341, 161] on link "Double Oven" at bounding box center [351, 159] width 83 height 38
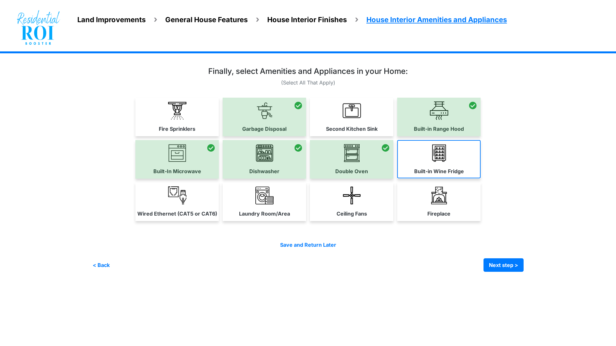
click at [427, 159] on link "Built-in Wine Fridge" at bounding box center [438, 159] width 83 height 38
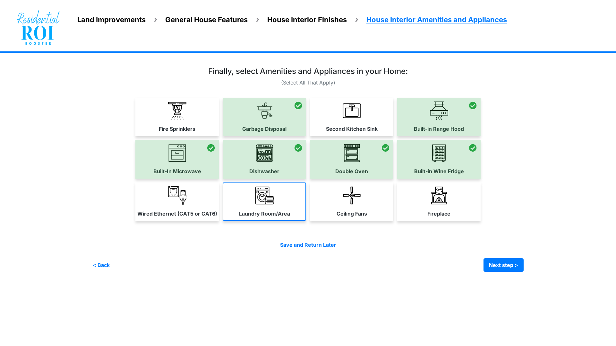
click at [260, 208] on link "Laundry Room/Area" at bounding box center [264, 201] width 83 height 38
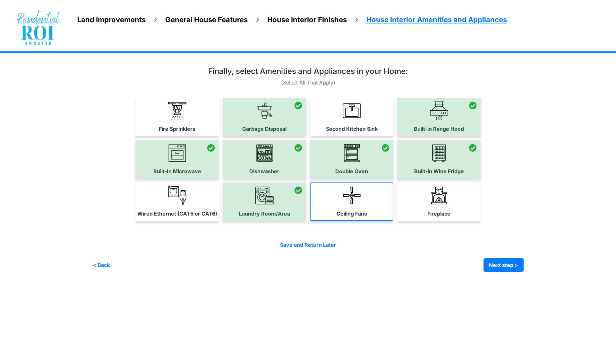
click at [359, 196] on img at bounding box center [352, 195] width 18 height 18
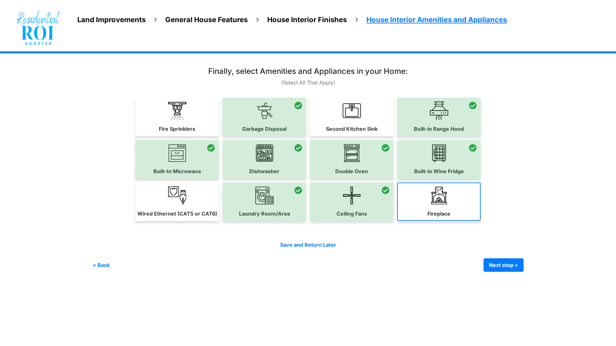
click at [427, 204] on link "Fireplace" at bounding box center [438, 201] width 83 height 38
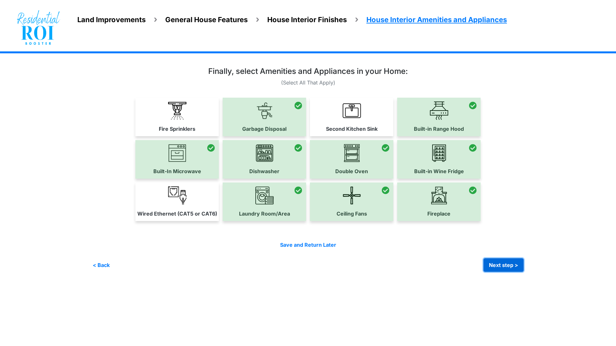
click at [497, 263] on button "Next step >" at bounding box center [504, 264] width 40 height 13
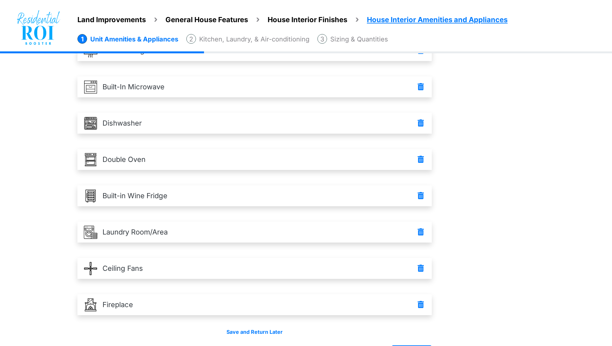
scroll to position [121, 0]
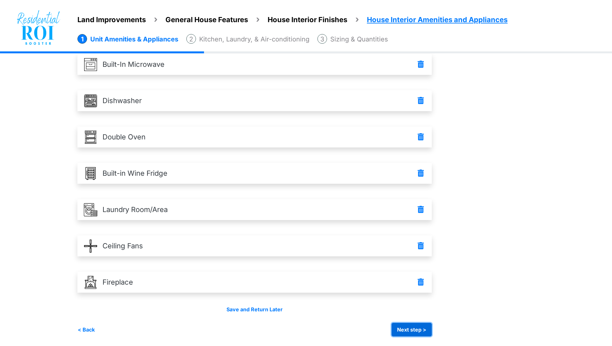
click at [421, 325] on button "Next step >" at bounding box center [411, 329] width 40 height 13
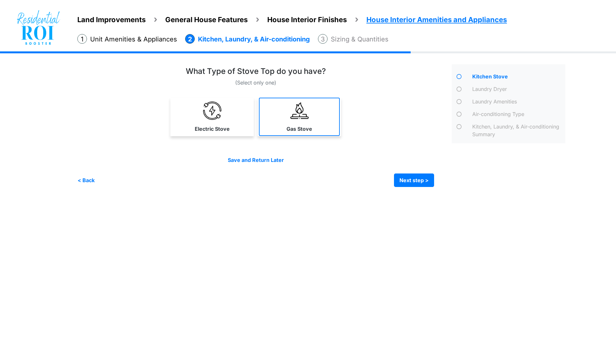
click at [288, 120] on link "Gas Stove" at bounding box center [299, 117] width 81 height 38
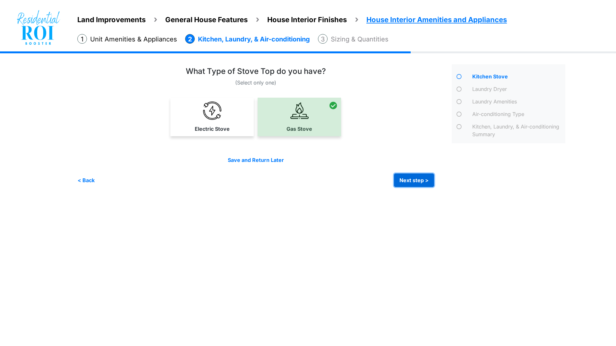
click at [409, 178] on button "Next step >" at bounding box center [414, 179] width 40 height 13
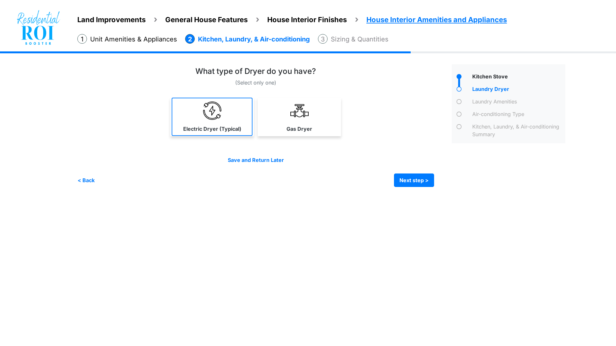
click at [218, 104] on img at bounding box center [212, 110] width 18 height 18
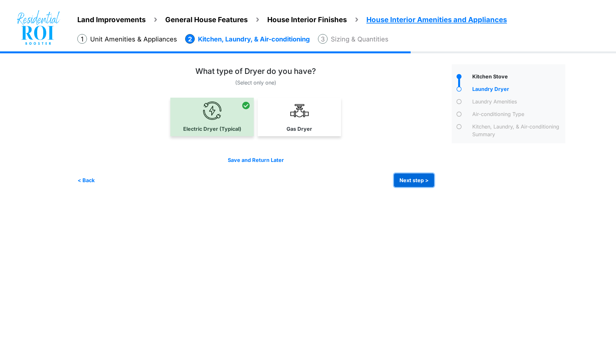
click at [409, 177] on button "Next step >" at bounding box center [414, 179] width 40 height 13
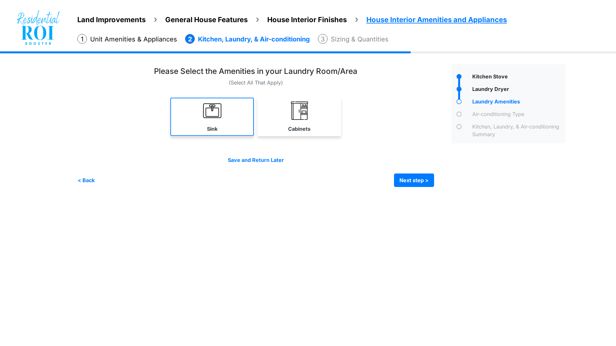
click at [212, 115] on img at bounding box center [212, 110] width 18 height 18
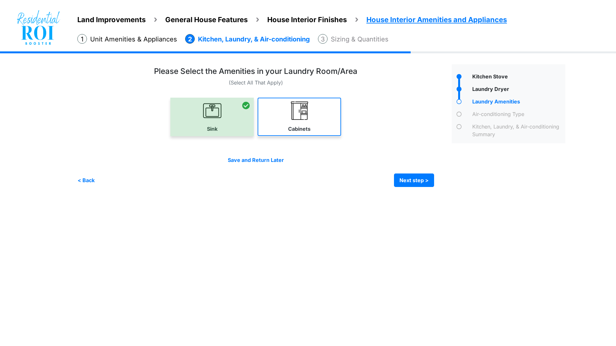
click at [296, 122] on link "Cabinets" at bounding box center [299, 117] width 83 height 38
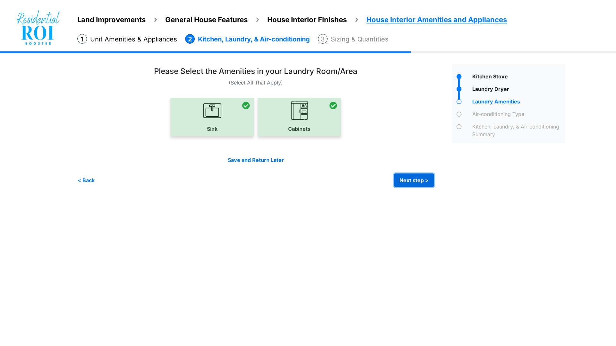
click at [423, 179] on button "Next step >" at bounding box center [414, 179] width 40 height 13
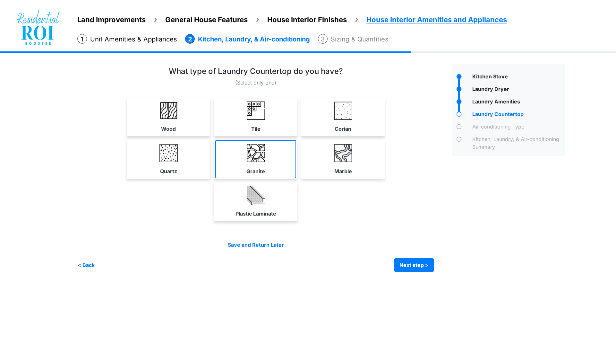
click at [255, 155] on img at bounding box center [256, 153] width 18 height 18
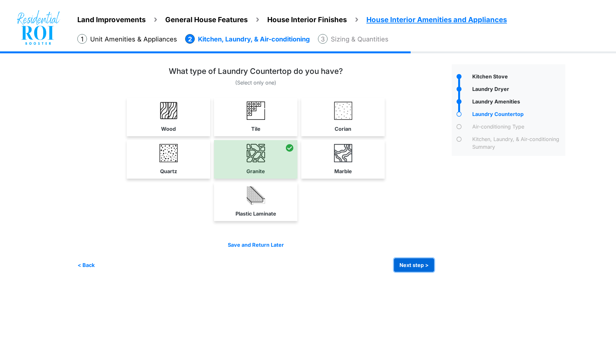
click at [407, 262] on button "Next step >" at bounding box center [414, 264] width 40 height 13
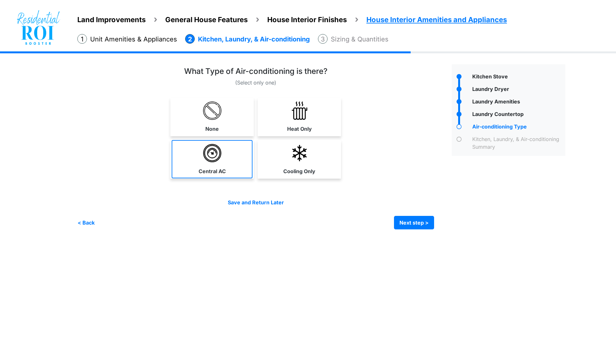
click at [225, 156] on link "Central AC" at bounding box center [212, 159] width 81 height 38
select select "*"
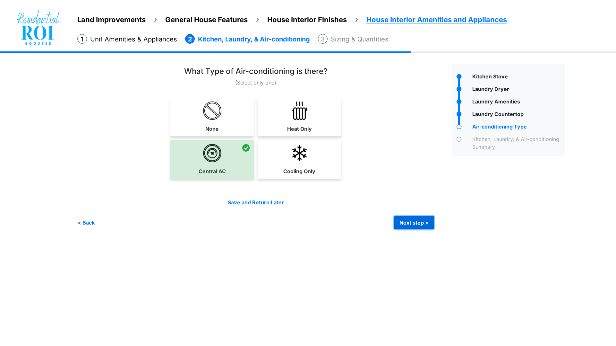
click at [401, 219] on button "Next step >" at bounding box center [414, 222] width 40 height 13
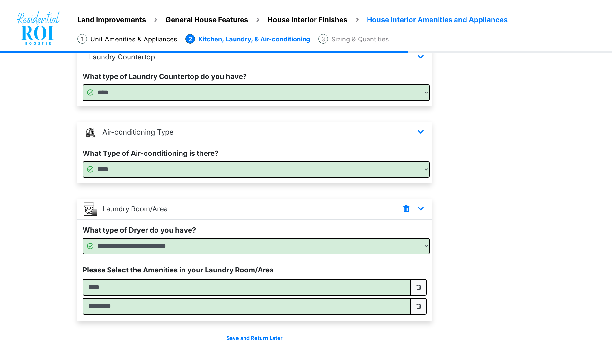
scroll to position [160, 0]
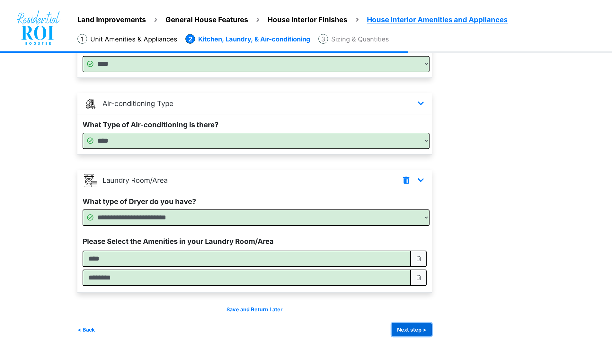
click at [413, 324] on button "Next step >" at bounding box center [411, 329] width 40 height 13
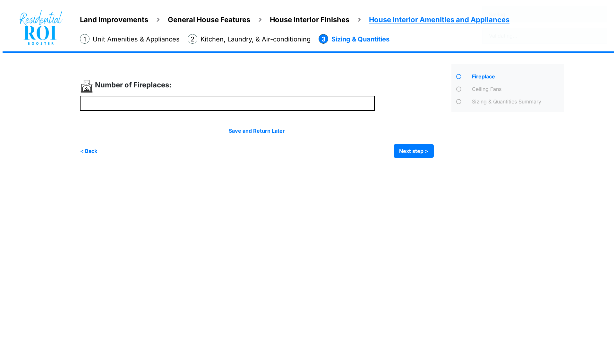
scroll to position [0, 0]
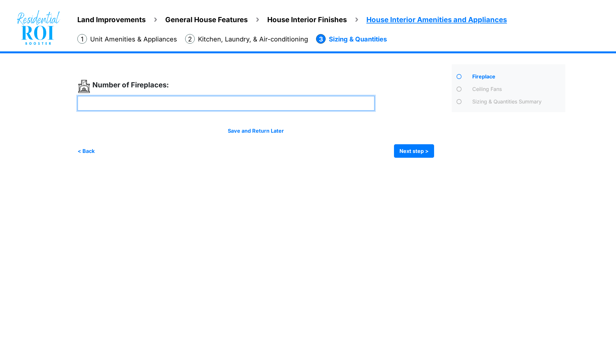
click at [288, 105] on input "number" at bounding box center [226, 103] width 298 height 15
type input "*"
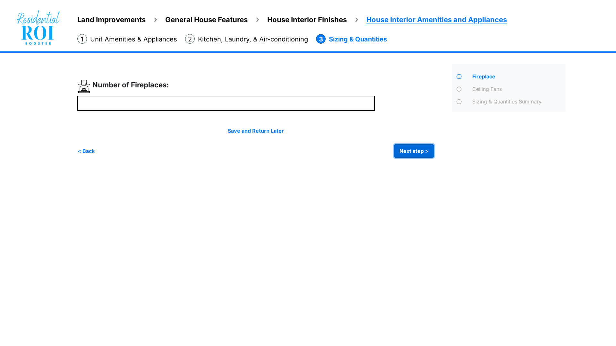
click at [405, 152] on button "Next step >" at bounding box center [414, 150] width 40 height 13
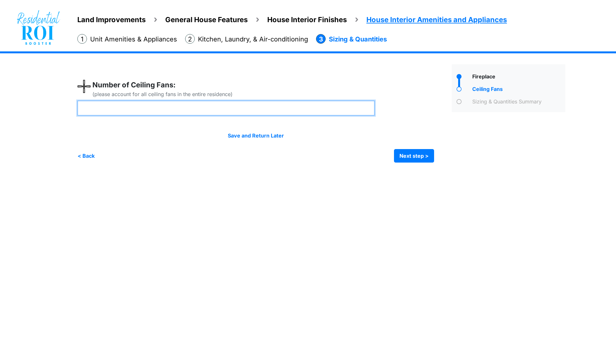
click at [254, 110] on input "number" at bounding box center [226, 107] width 298 height 15
click at [294, 107] on input "number" at bounding box center [226, 107] width 298 height 15
type input "*"
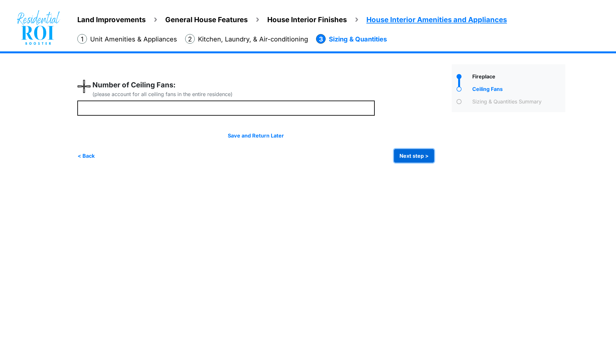
type input "*"
click at [419, 152] on button "Next step >" at bounding box center [414, 155] width 40 height 13
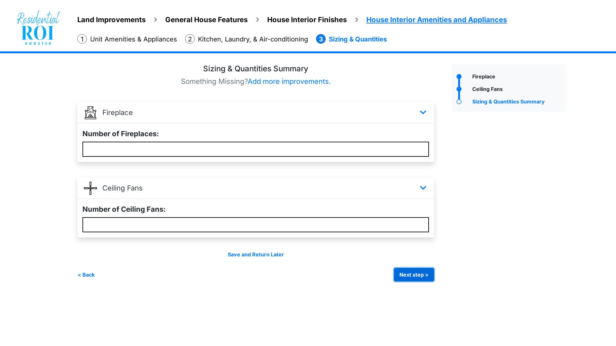
click at [407, 270] on button "Next step >" at bounding box center [414, 274] width 40 height 13
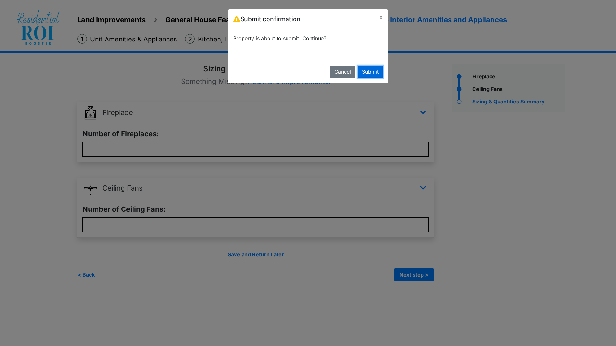
click at [372, 69] on button "Submit" at bounding box center [370, 71] width 25 height 12
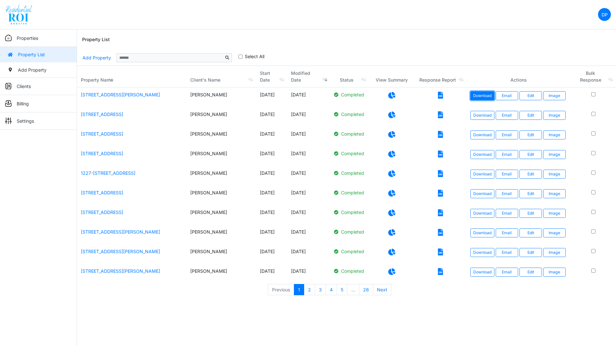
click at [490, 96] on link "Download" at bounding box center [483, 95] width 24 height 9
